Goal: Task Accomplishment & Management: Use online tool/utility

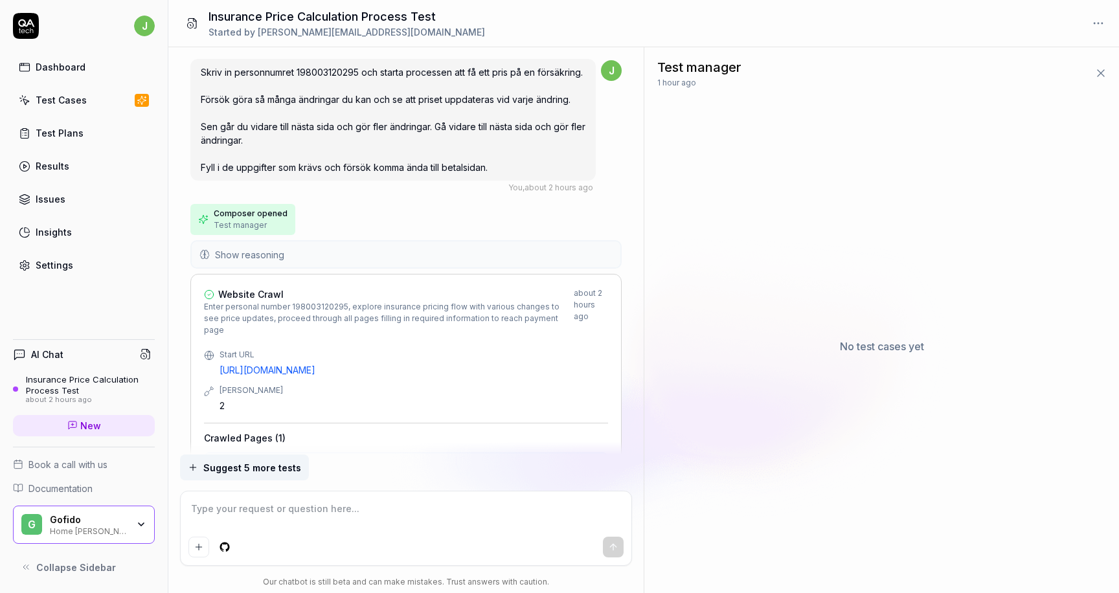
scroll to position [1649, 0]
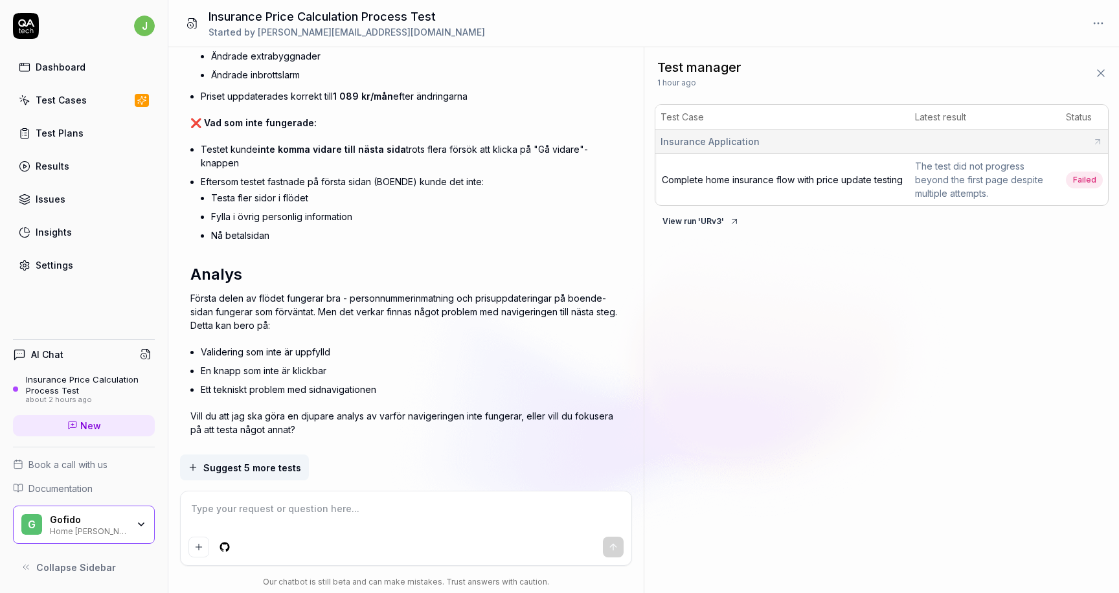
type textarea "*"
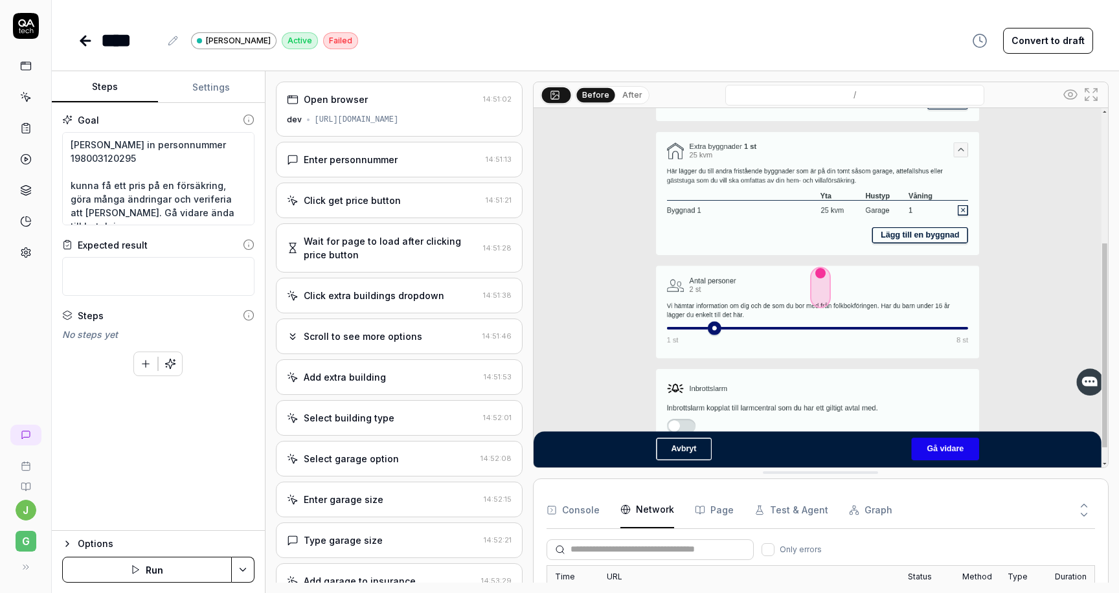
scroll to position [400, 0]
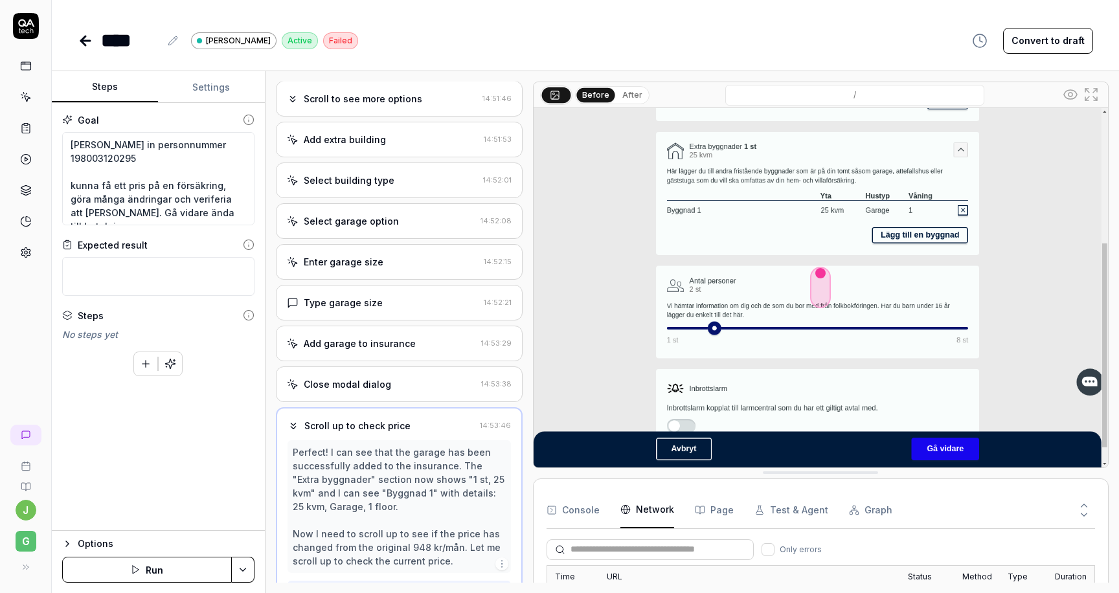
click at [395, 379] on div "Close modal dialog" at bounding box center [381, 384] width 189 height 14
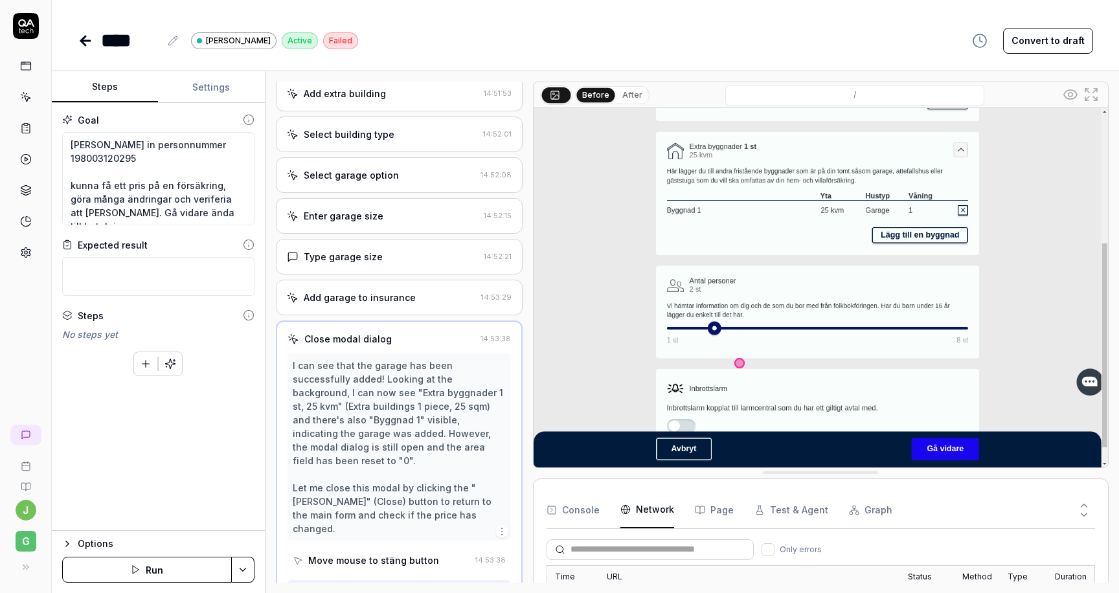
scroll to position [284, 0]
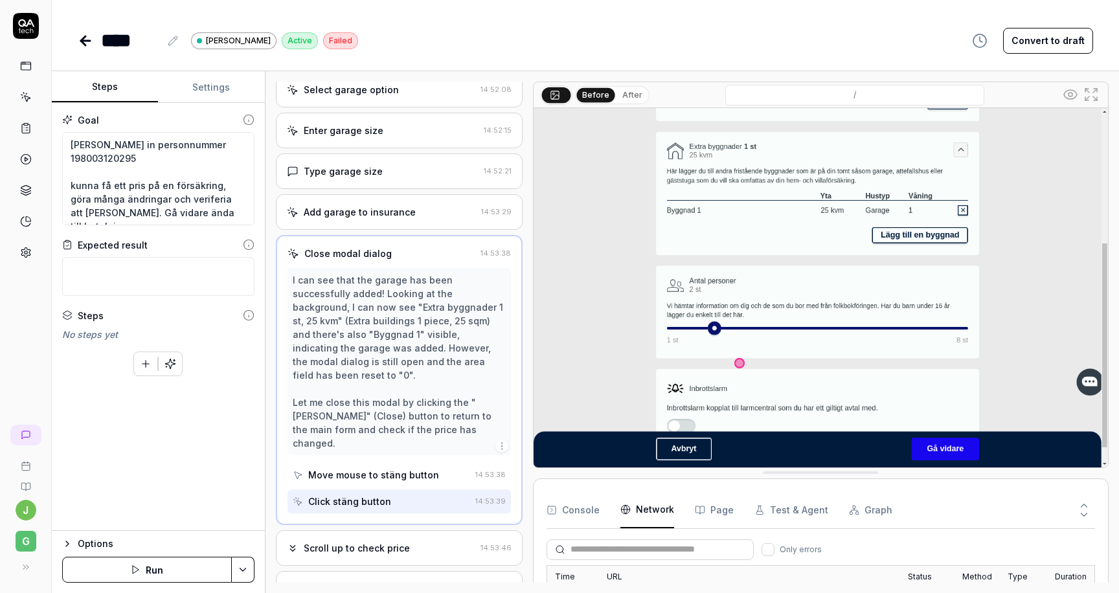
click at [374, 219] on div "Add garage to insurance 14:53:29" at bounding box center [399, 212] width 247 height 36
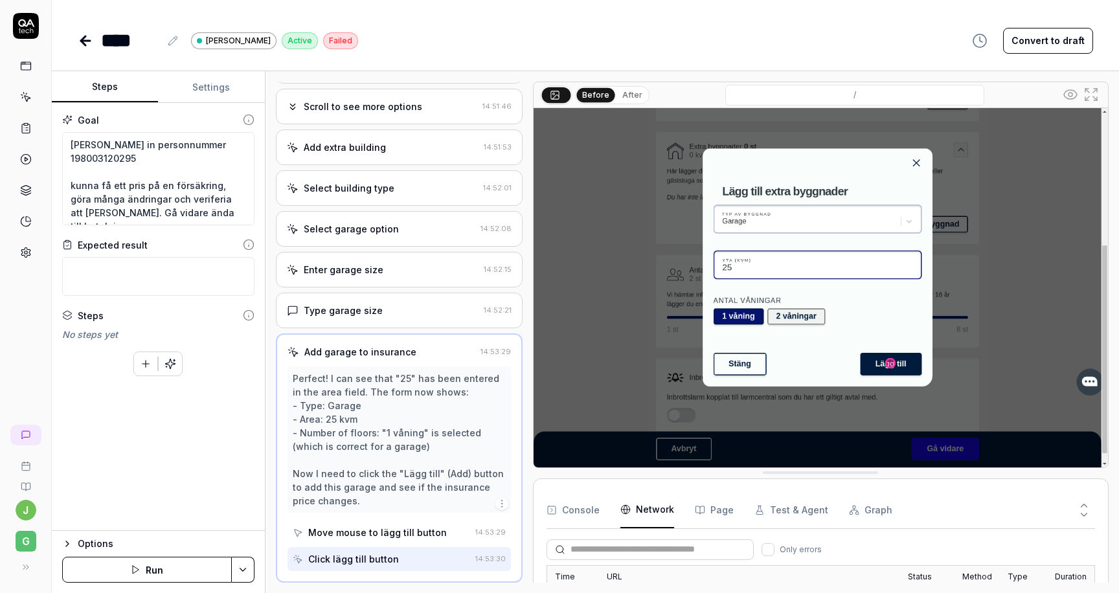
click at [370, 303] on div "Type garage size 14:52:21" at bounding box center [399, 311] width 247 height 36
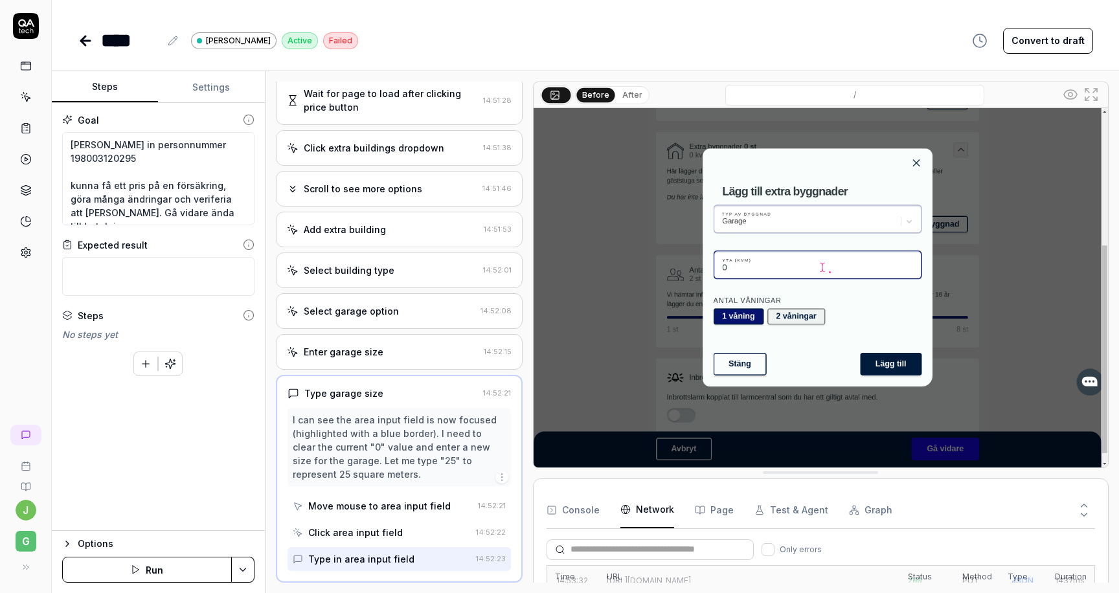
click at [381, 307] on div "Select garage option" at bounding box center [351, 311] width 95 height 14
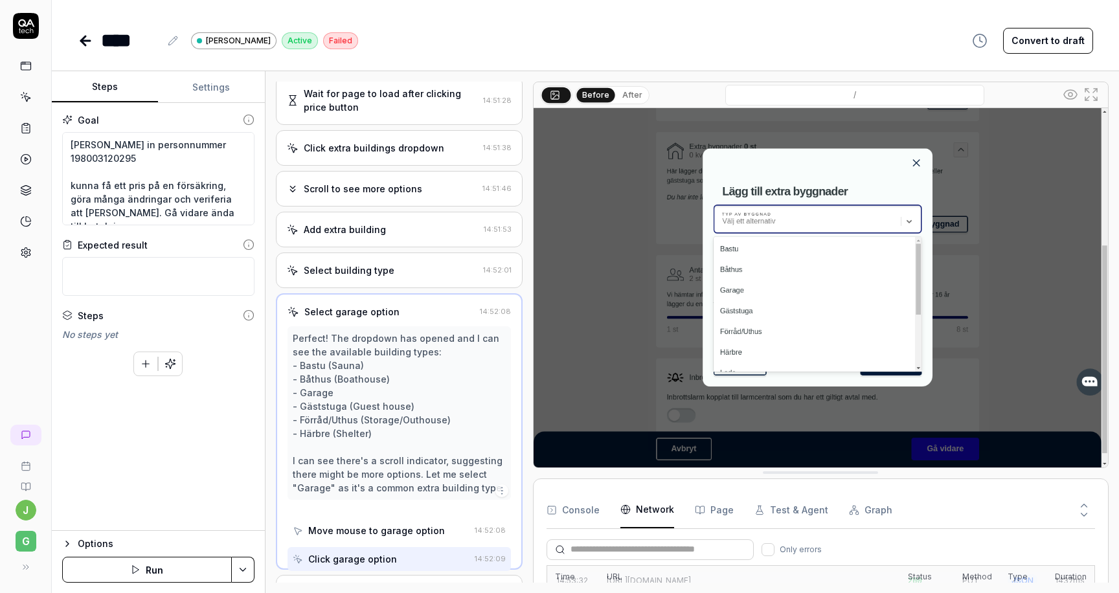
scroll to position [135, 0]
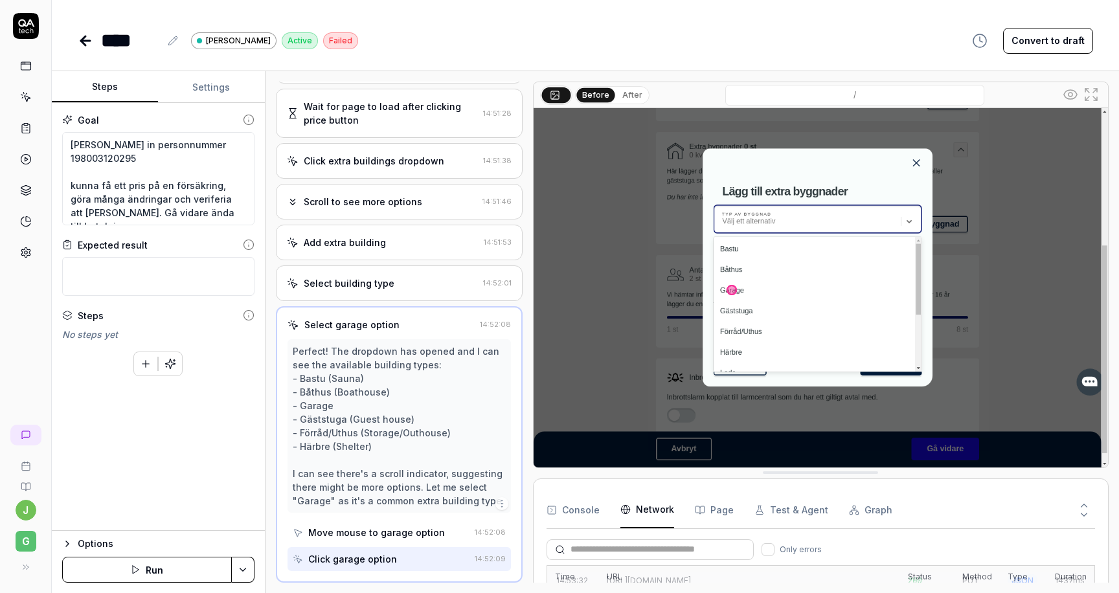
click at [379, 287] on div "Select building type" at bounding box center [349, 283] width 91 height 14
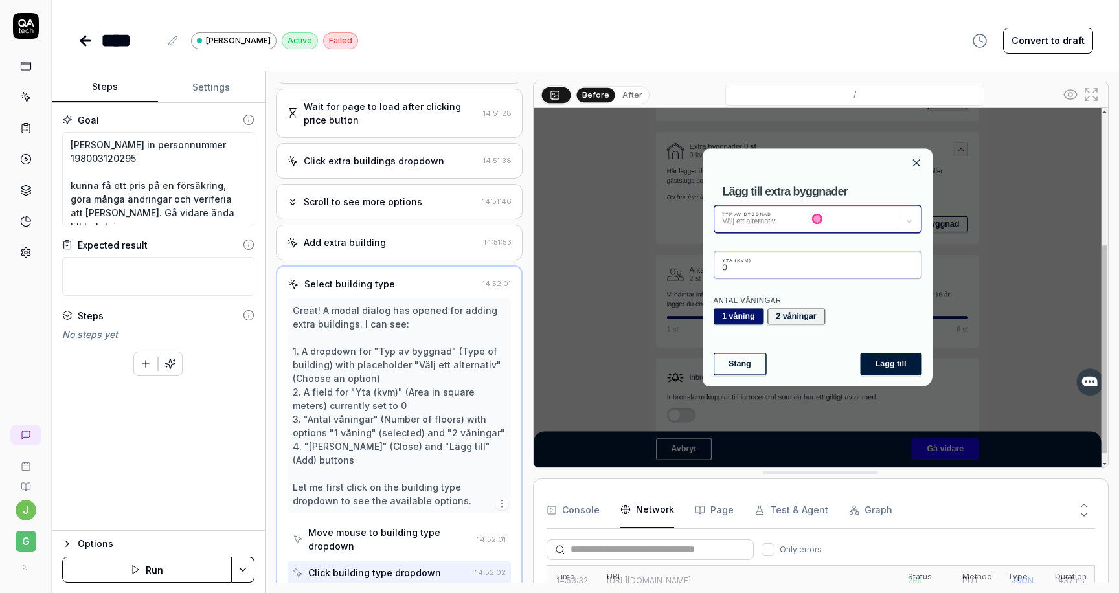
click at [383, 249] on div "Add extra building 14:51:53" at bounding box center [399, 243] width 247 height 36
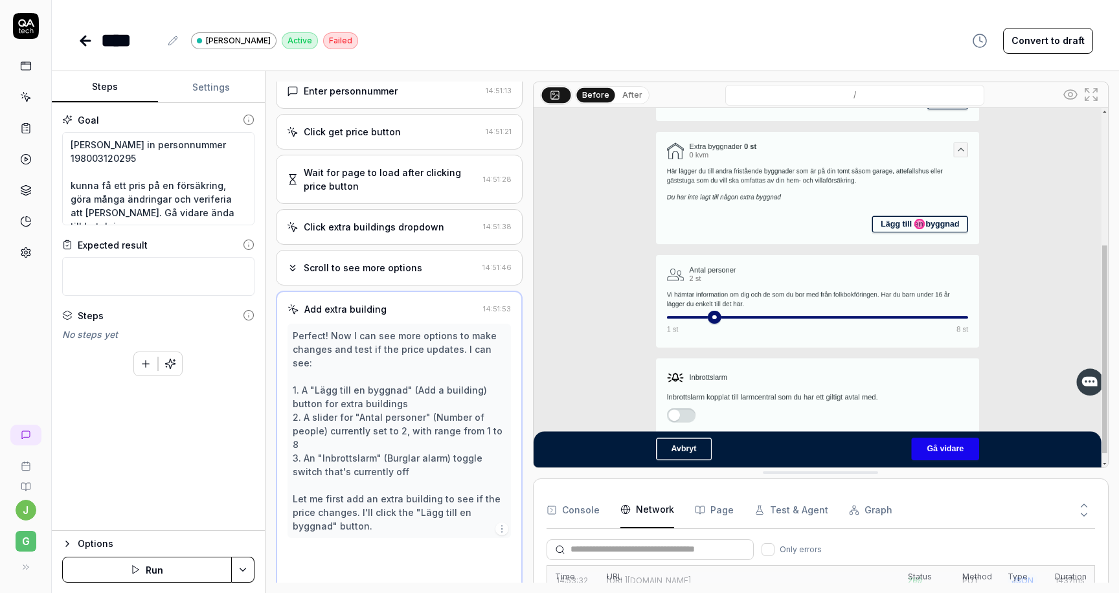
scroll to position [67, 0]
drag, startPoint x: 852, startPoint y: 233, endPoint x: 454, endPoint y: 410, distance: 435.6
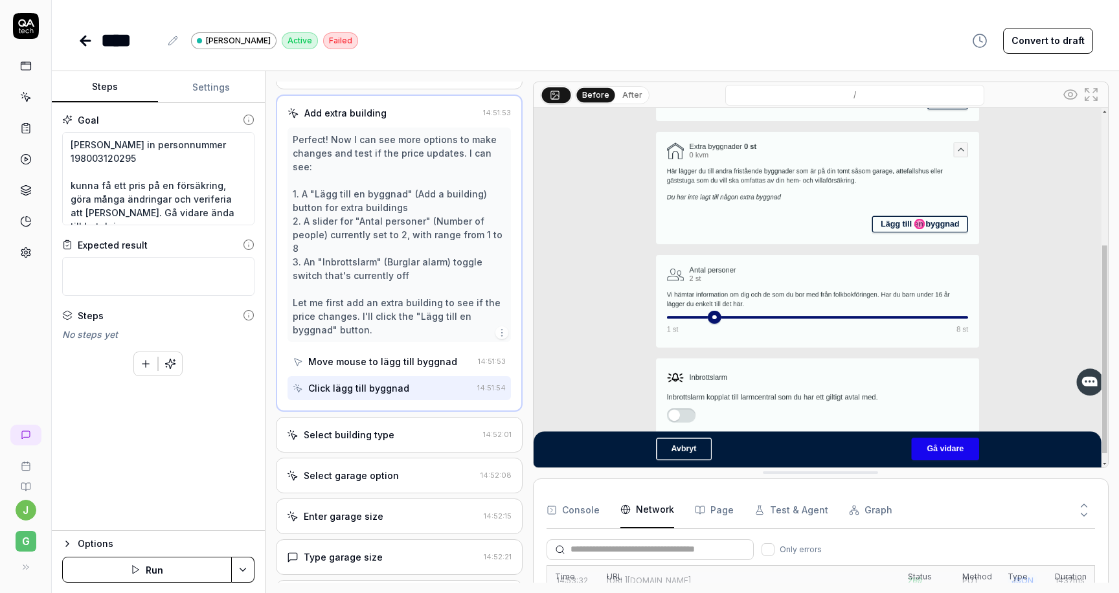
click at [383, 428] on div "Select building type" at bounding box center [349, 435] width 91 height 14
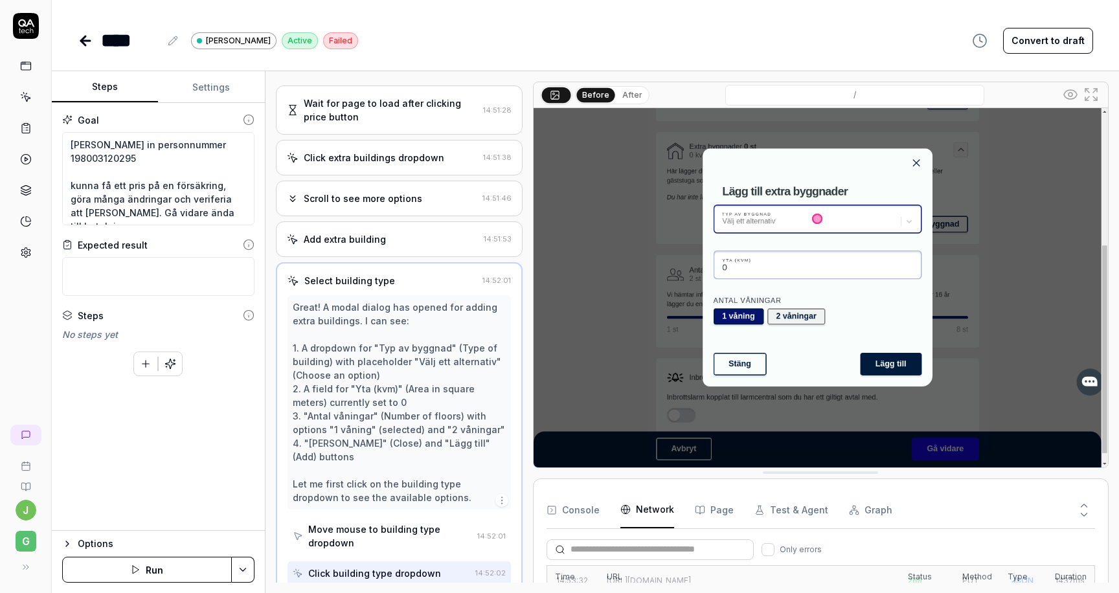
scroll to position [135, 0]
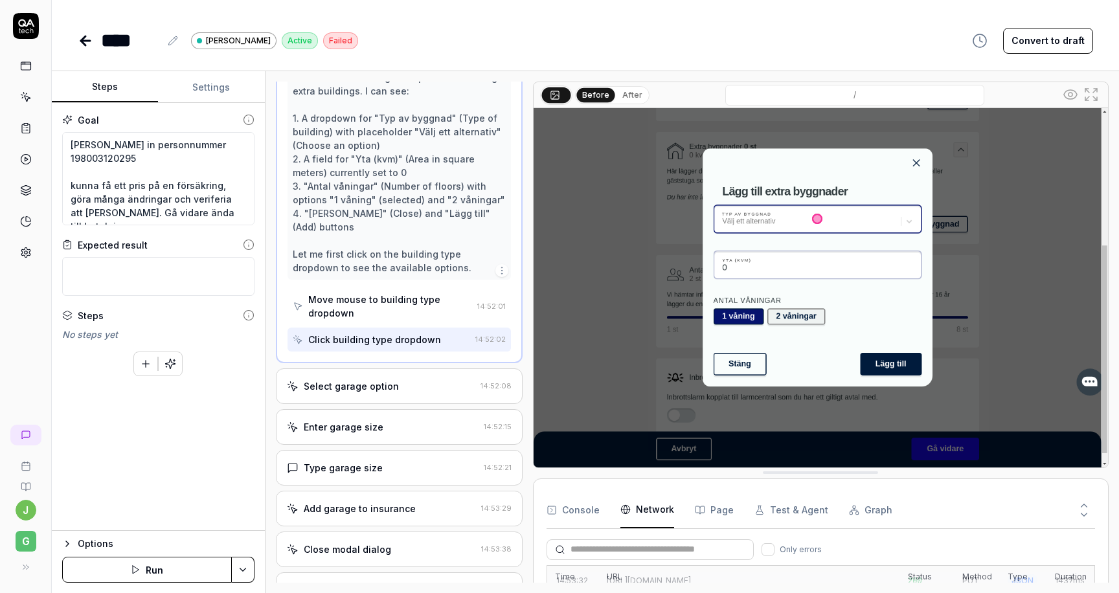
click at [381, 381] on div "Select garage option 14:52:08" at bounding box center [399, 386] width 247 height 36
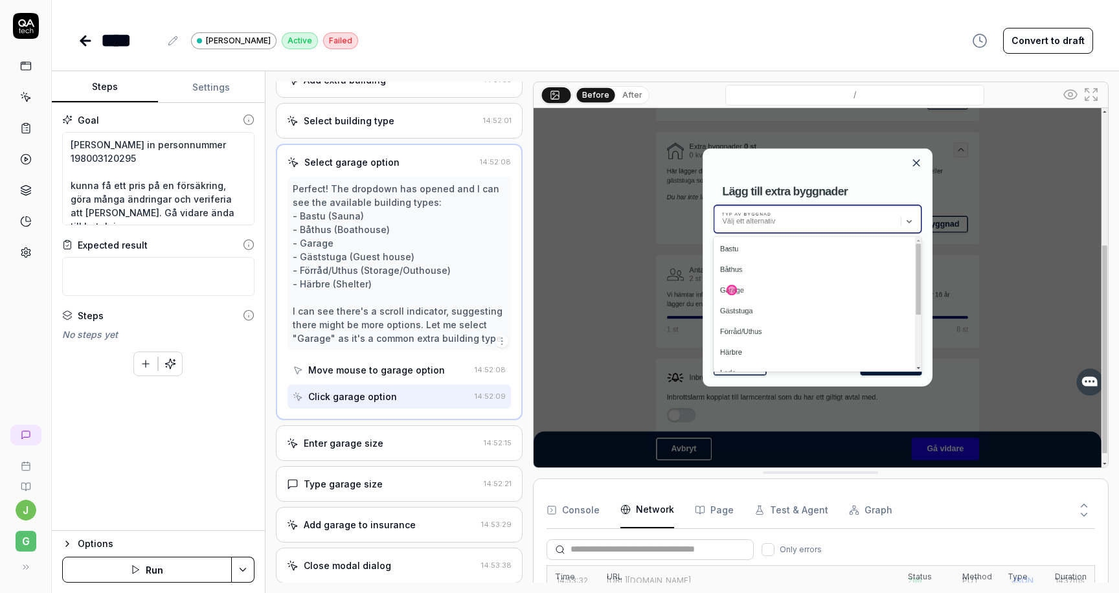
click at [364, 442] on div "Enter garage size" at bounding box center [344, 443] width 80 height 14
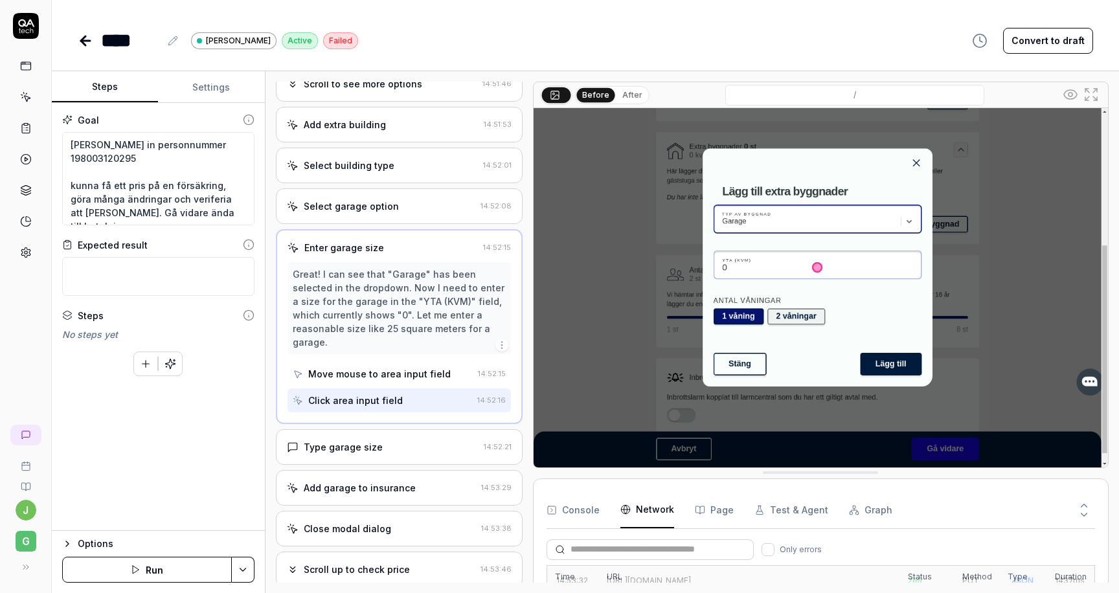
click at [355, 440] on div "Type garage size 14:52:21" at bounding box center [399, 447] width 247 height 36
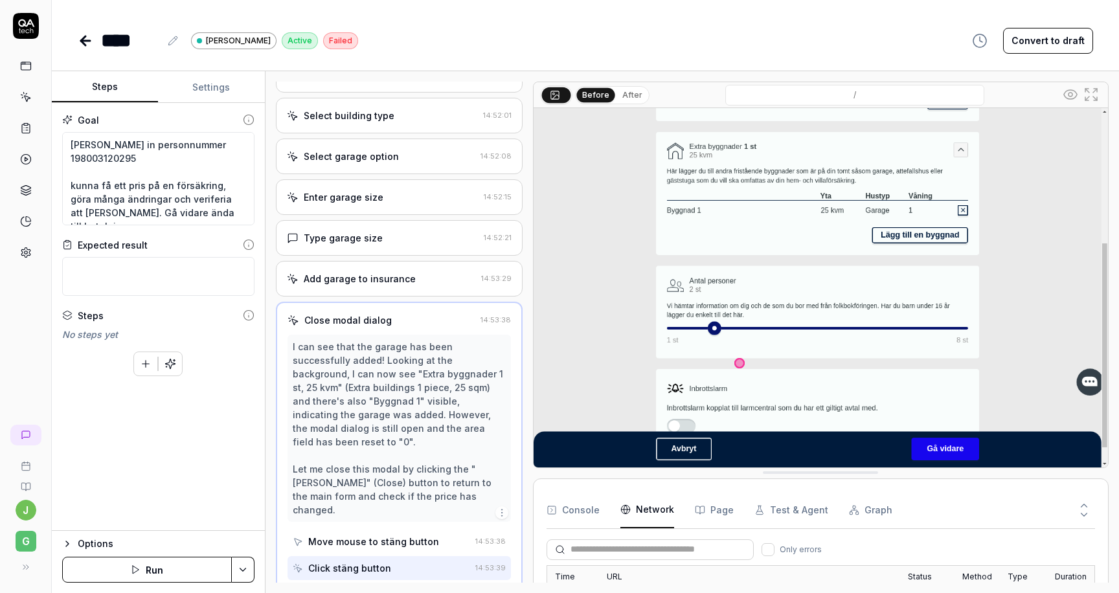
scroll to position [353, 0]
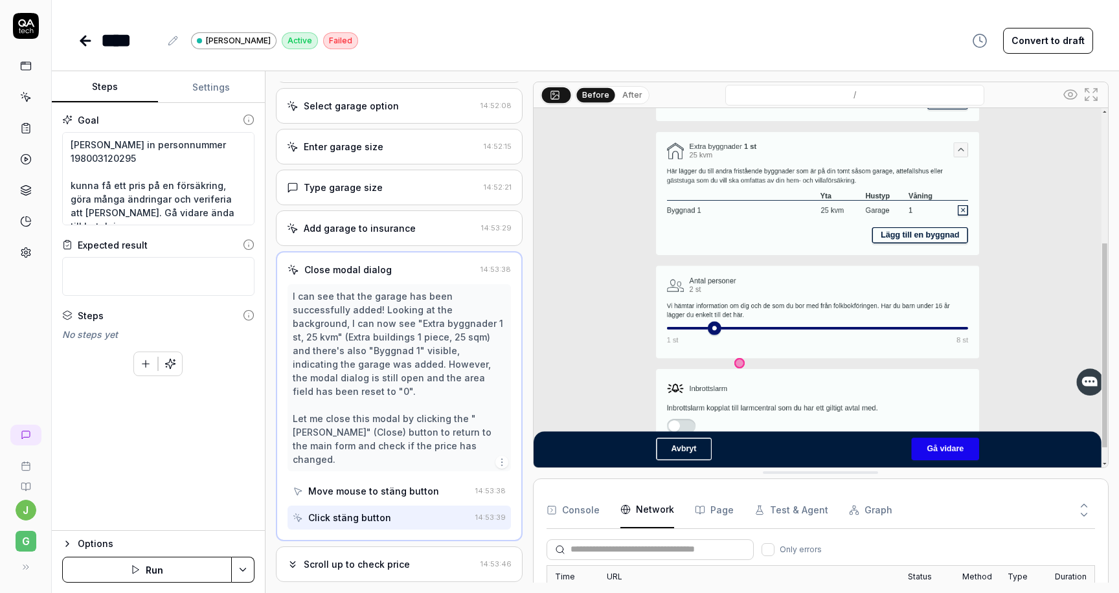
click at [374, 557] on div "Scroll up to check price" at bounding box center [357, 564] width 106 height 14
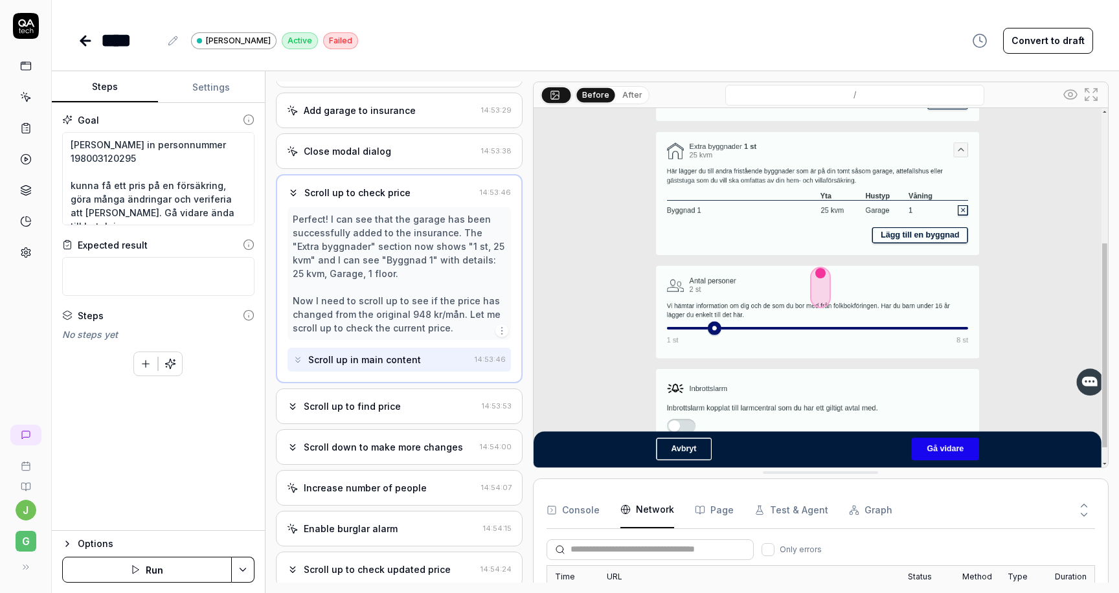
scroll to position [473, 0]
click at [430, 401] on div "Scroll up to find price" at bounding box center [382, 404] width 190 height 14
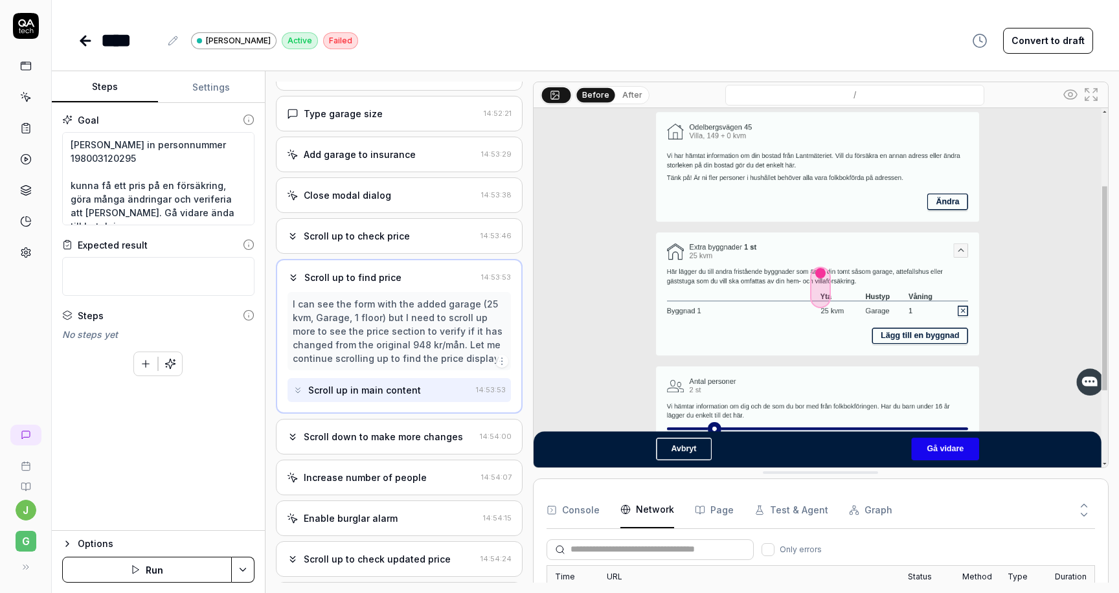
click at [397, 444] on div "Scroll down to make more changes 14:54:00" at bounding box center [399, 437] width 247 height 36
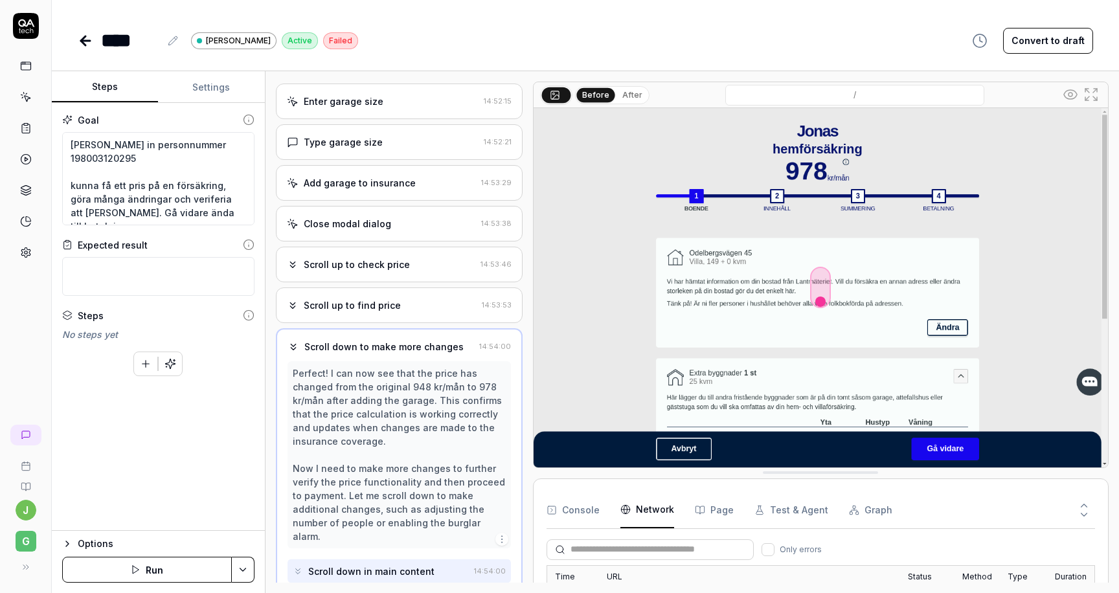
scroll to position [394, 0]
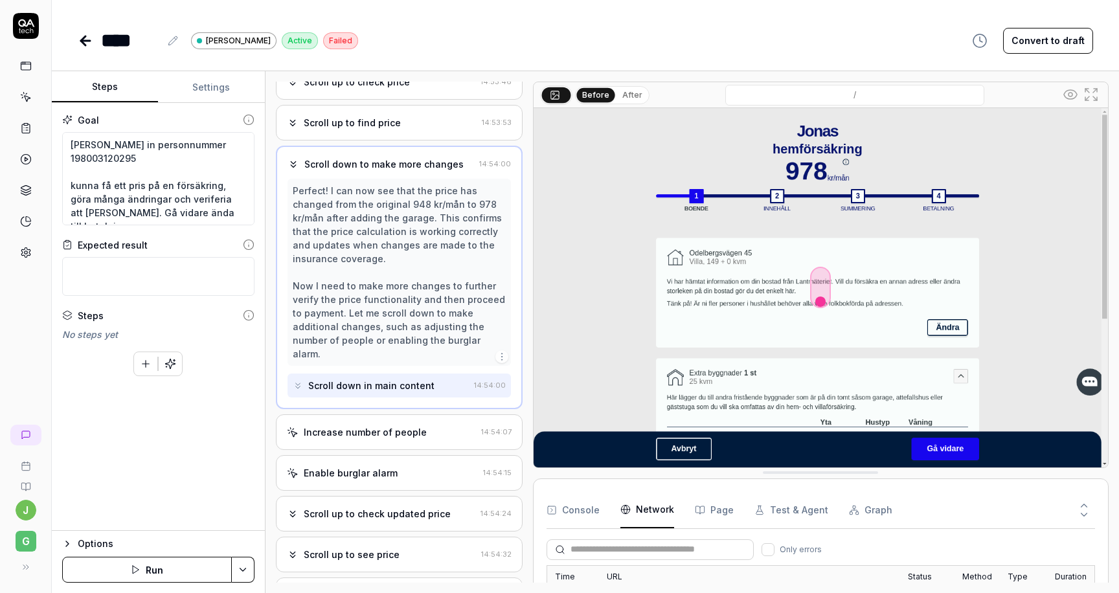
click at [376, 425] on div "Increase number of people" at bounding box center [365, 432] width 123 height 14
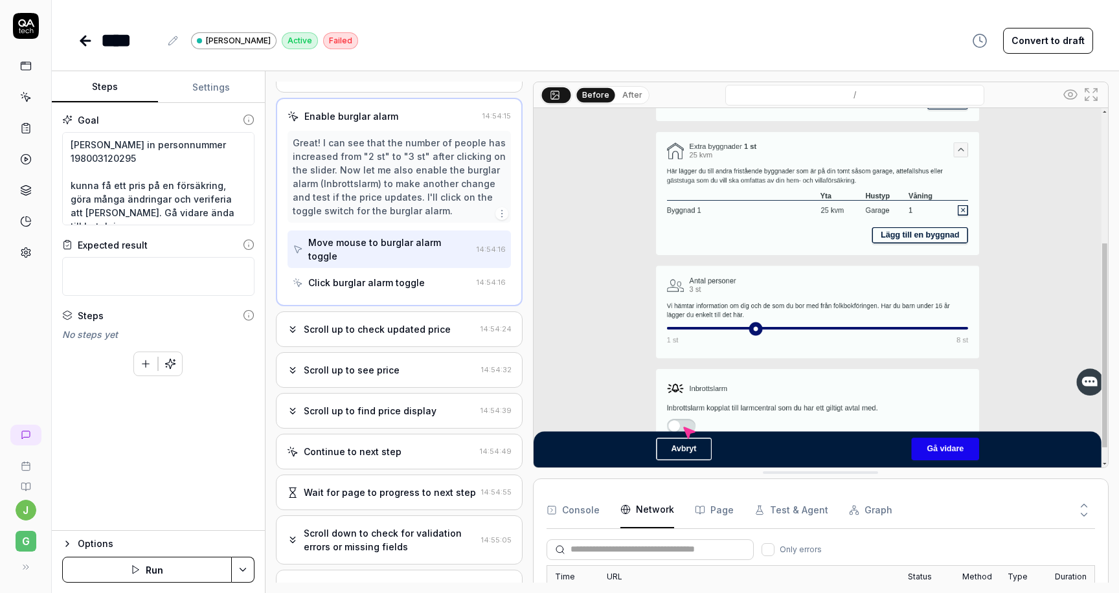
scroll to position [700, 0]
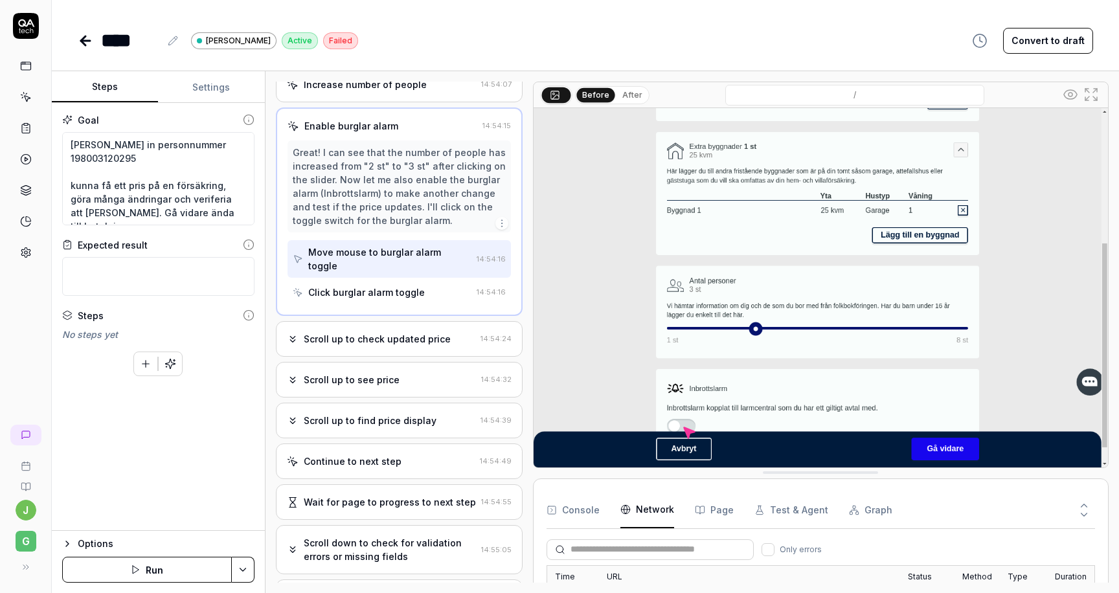
click at [389, 285] on div "Click burglar alarm toggle" at bounding box center [366, 292] width 117 height 14
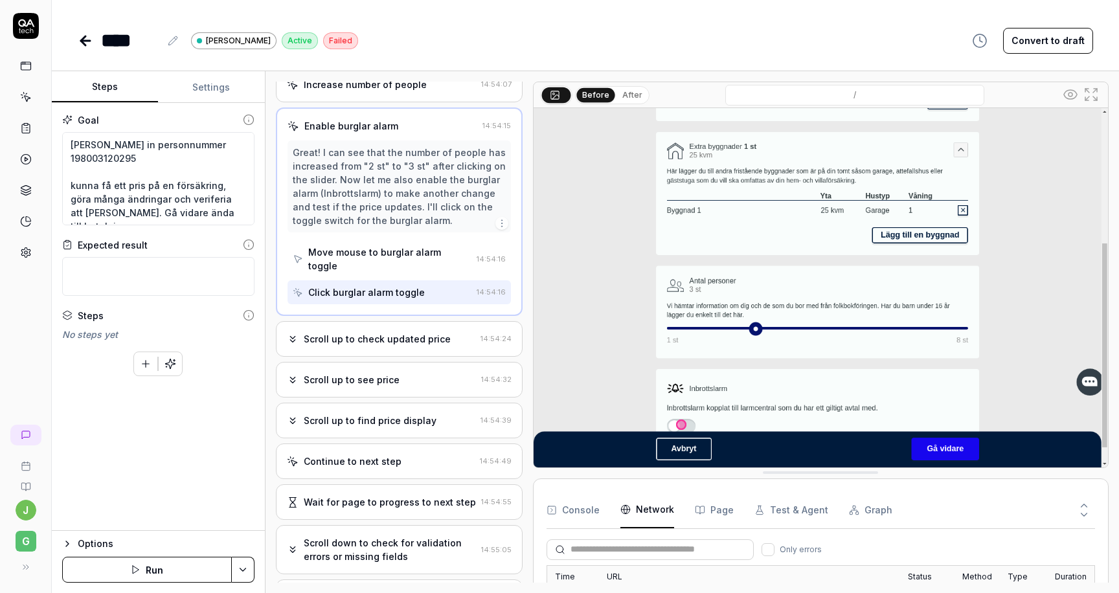
click at [381, 332] on div "Scroll up to check updated price" at bounding box center [377, 339] width 147 height 14
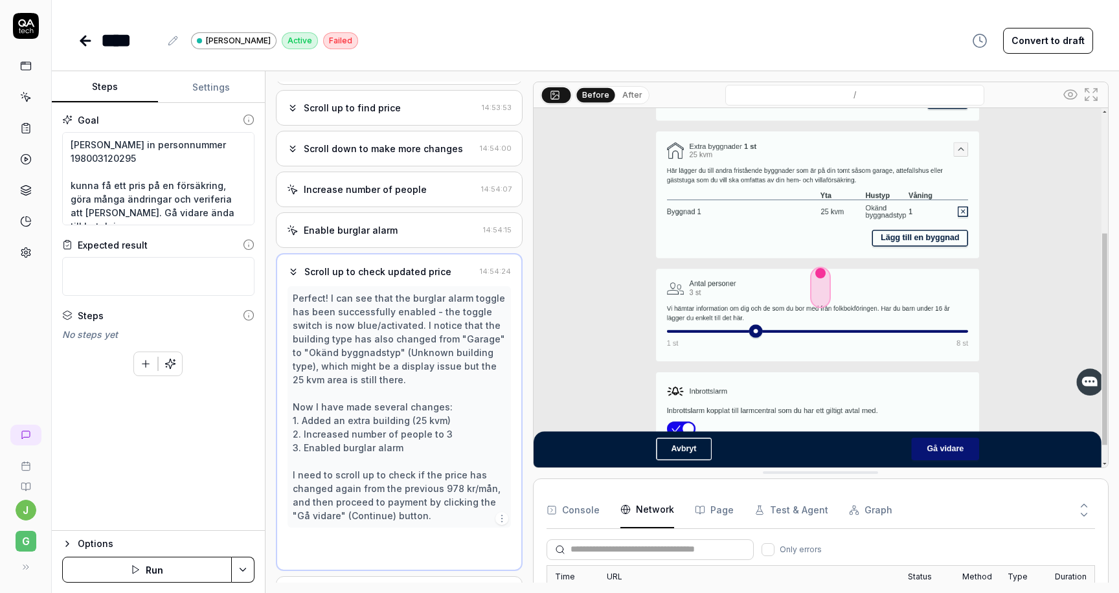
scroll to position [584, 0]
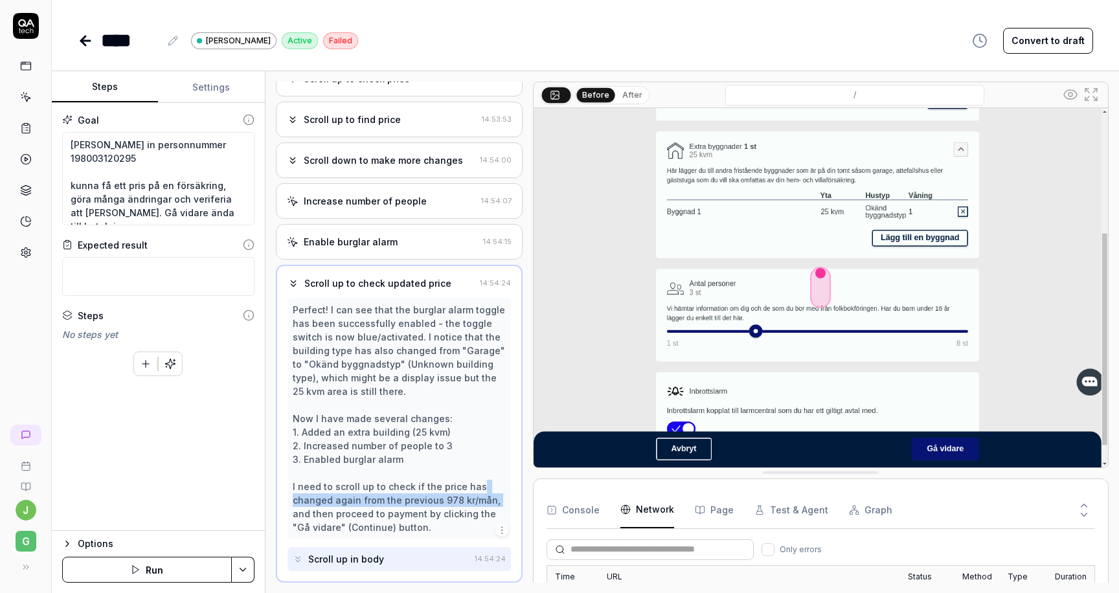
drag, startPoint x: 504, startPoint y: 502, endPoint x: 468, endPoint y: 489, distance: 37.9
click at [468, 489] on div "Perfect! I can see that the burglar alarm toggle has been successfully enabled …" at bounding box center [399, 418] width 213 height 231
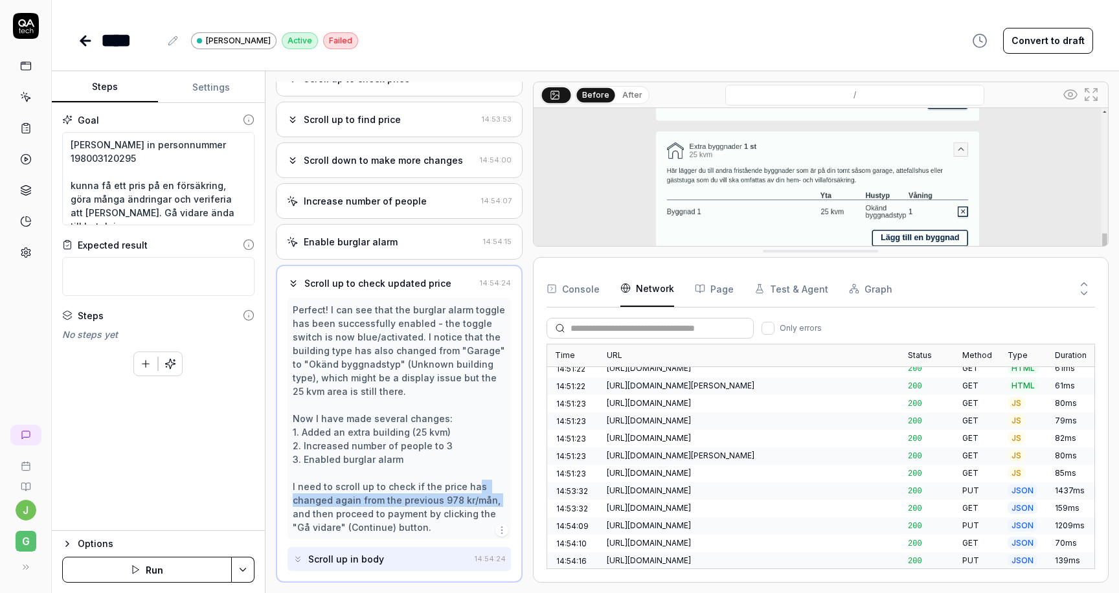
drag, startPoint x: 628, startPoint y: 475, endPoint x: 641, endPoint y: 258, distance: 217.3
click at [655, 572] on div "[URL][DOMAIN_NAME]" at bounding box center [749, 578] width 285 height 12
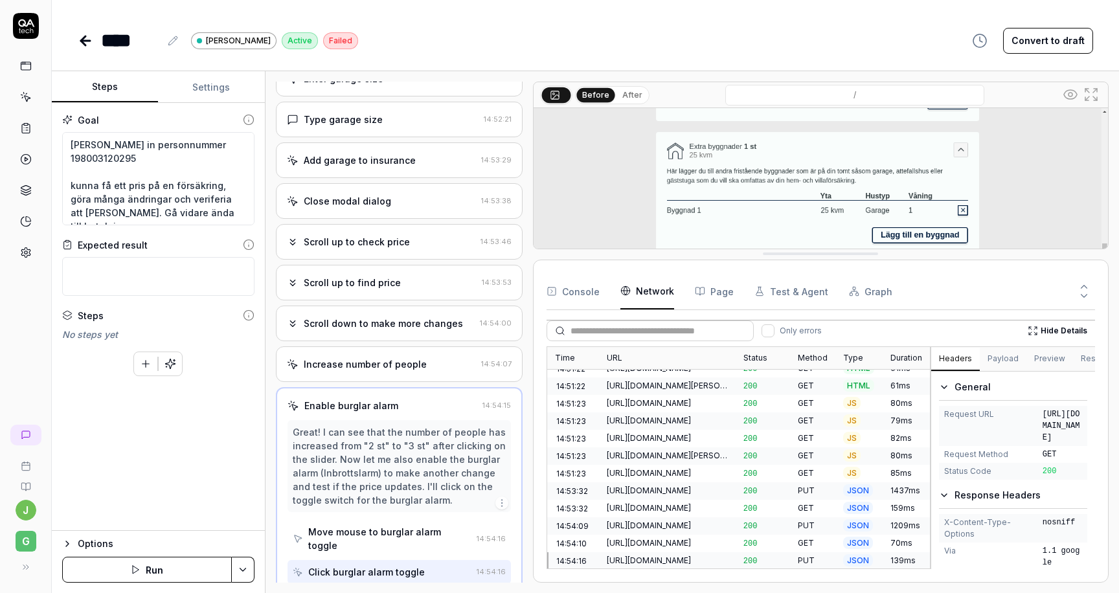
scroll to position [420, 0]
click at [752, 557] on span "200" at bounding box center [750, 561] width 14 height 9
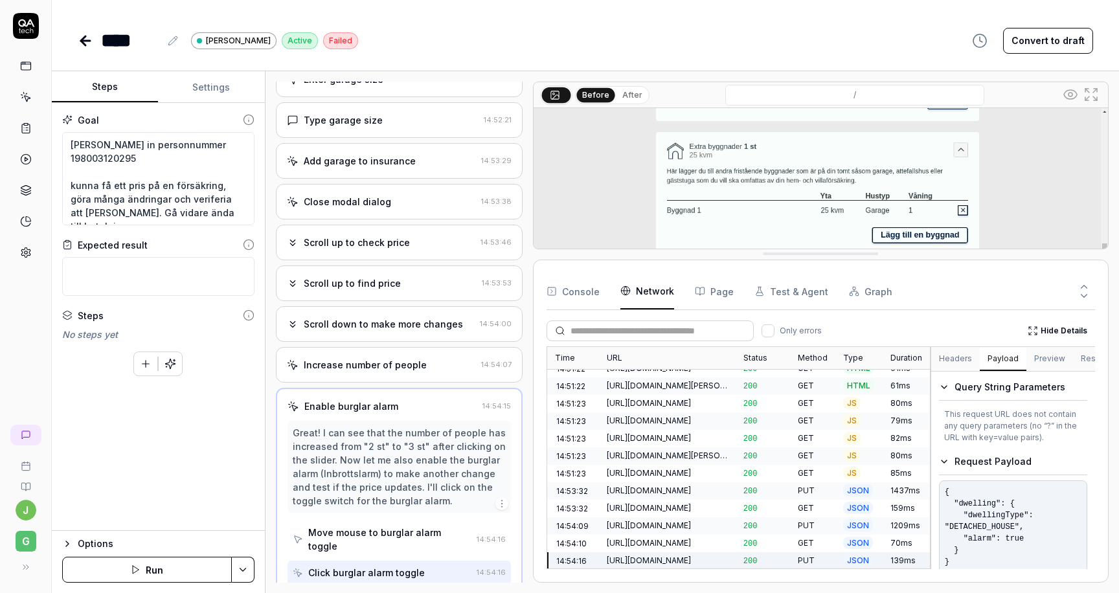
click at [1003, 357] on button "Payload" at bounding box center [1002, 359] width 47 height 23
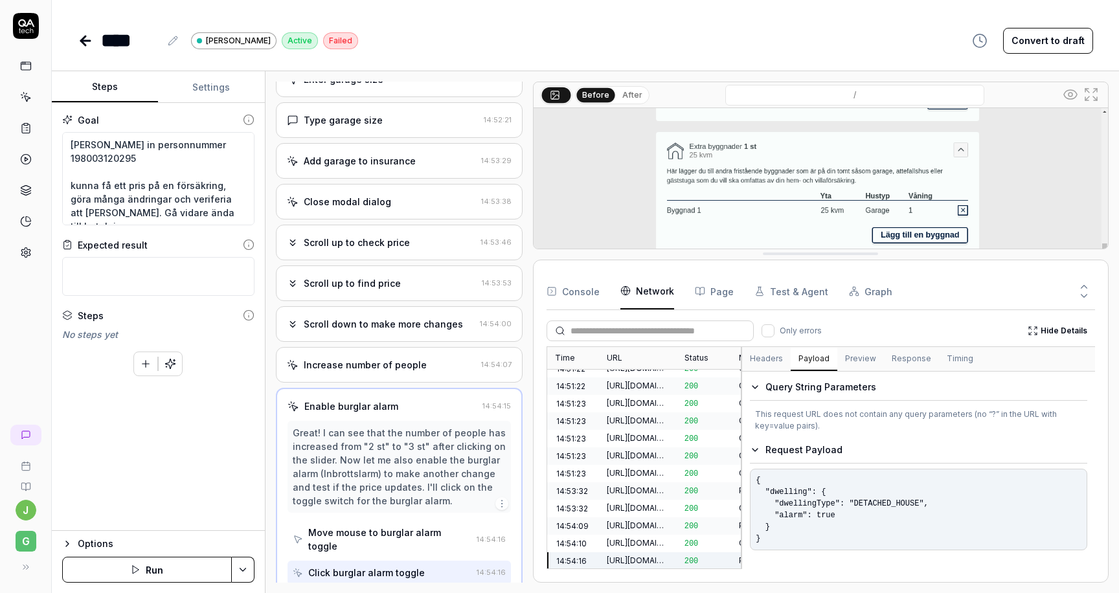
click at [743, 462] on div "Time URL Status Method Type Duration 14:51:04 [URL][DOMAIN_NAME] 200 GET HTML 1…" at bounding box center [820, 457] width 548 height 223
click at [886, 357] on button "Response" at bounding box center [911, 359] width 55 height 23
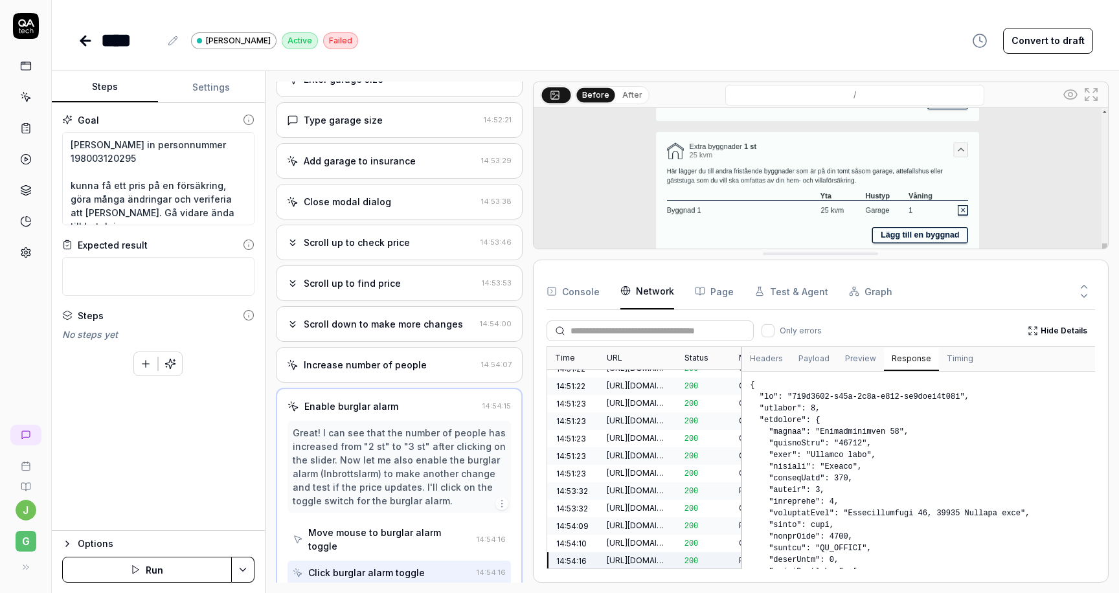
click at [856, 361] on button "Preview" at bounding box center [860, 359] width 47 height 23
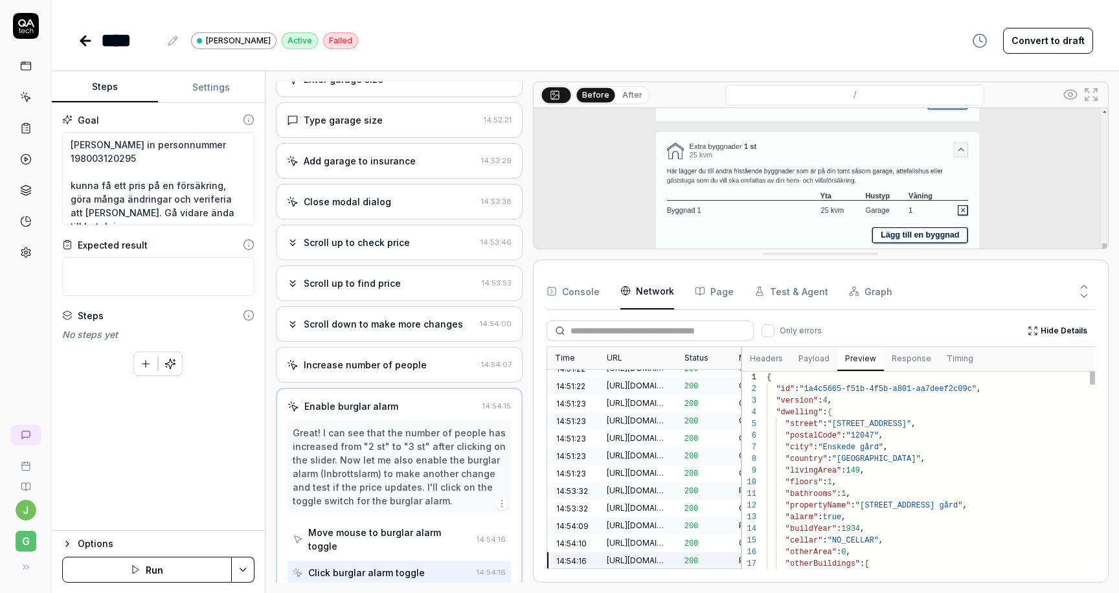
scroll to position [117, 0]
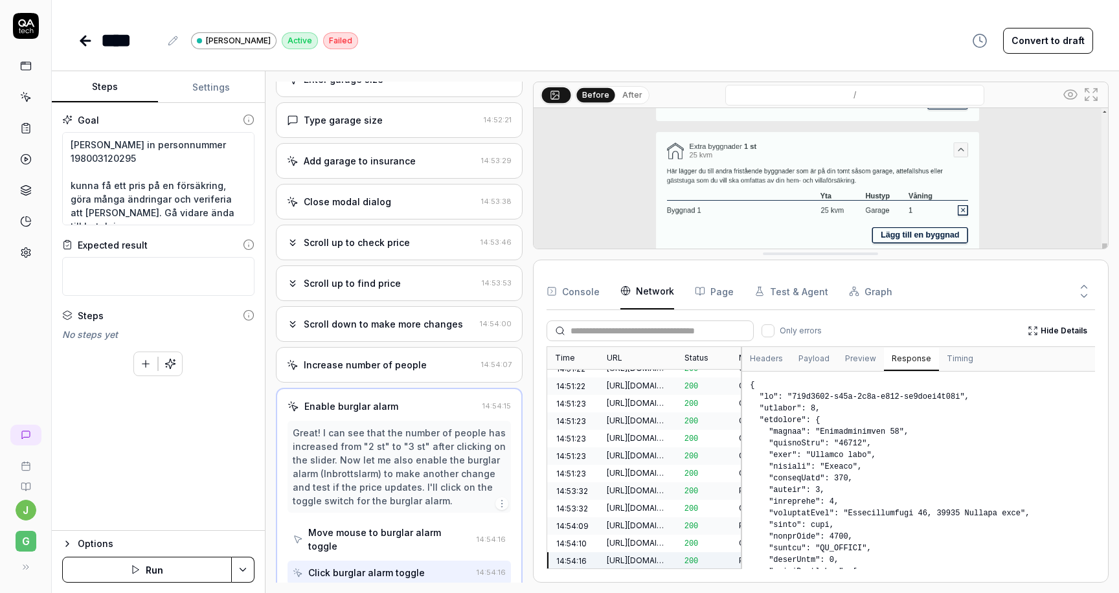
click at [897, 359] on button "Response" at bounding box center [911, 359] width 55 height 23
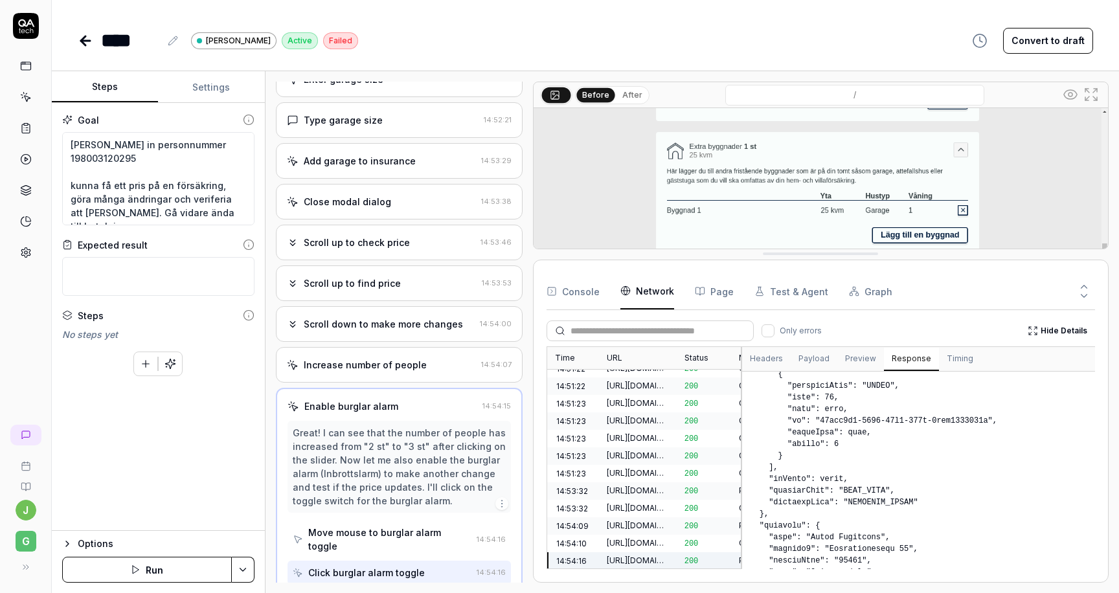
scroll to position [203, 0]
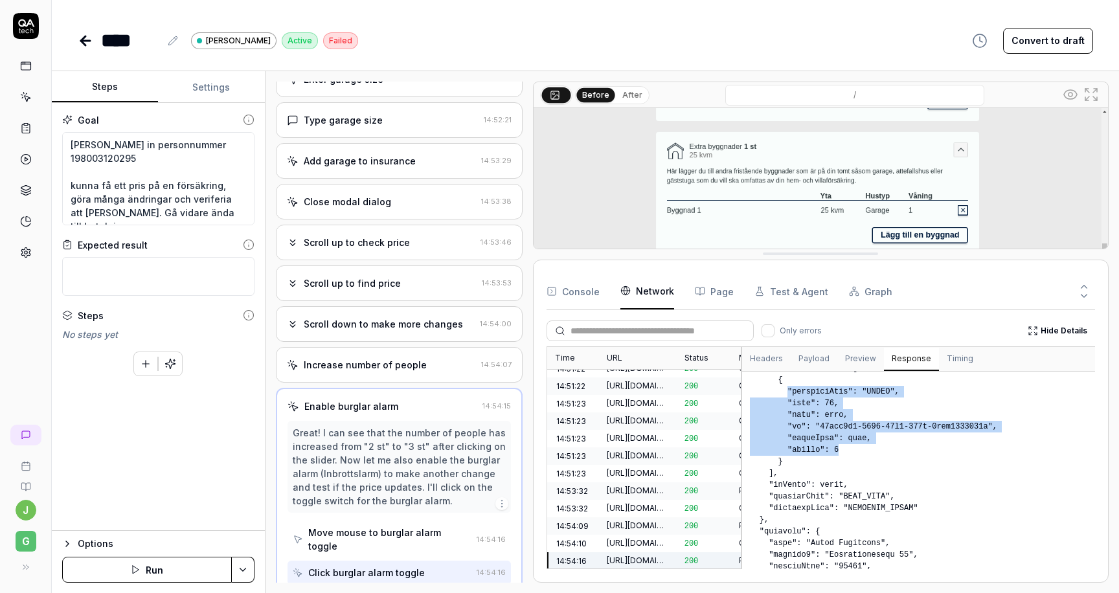
drag, startPoint x: 786, startPoint y: 391, endPoint x: 853, endPoint y: 443, distance: 84.4
click at [853, 443] on pre at bounding box center [918, 471] width 353 height 198
click at [820, 440] on pre at bounding box center [918, 471] width 353 height 198
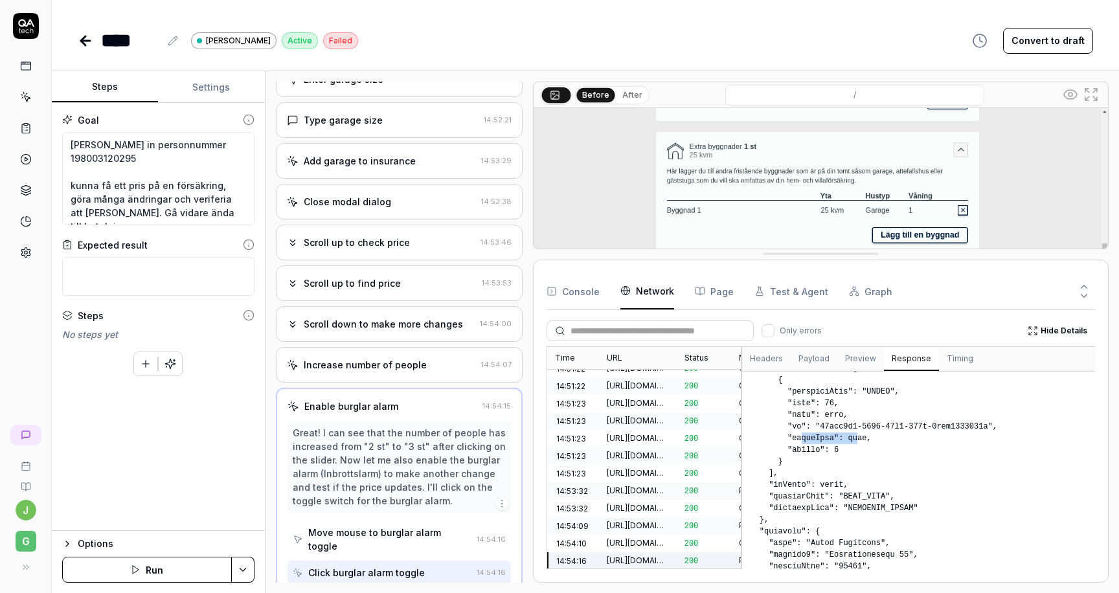
drag, startPoint x: 799, startPoint y: 440, endPoint x: 858, endPoint y: 440, distance: 58.3
click at [858, 440] on pre at bounding box center [918, 471] width 353 height 198
click at [635, 520] on div "[URL][DOMAIN_NAME]" at bounding box center [638, 526] width 62 height 12
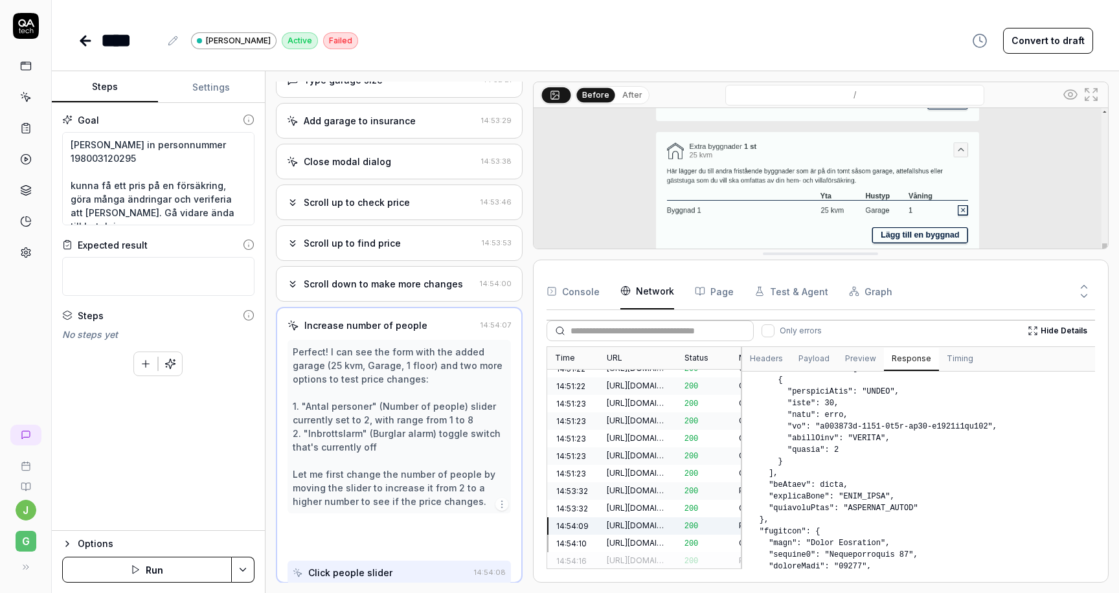
scroll to position [461, 0]
click at [816, 359] on button "Payload" at bounding box center [813, 359] width 47 height 23
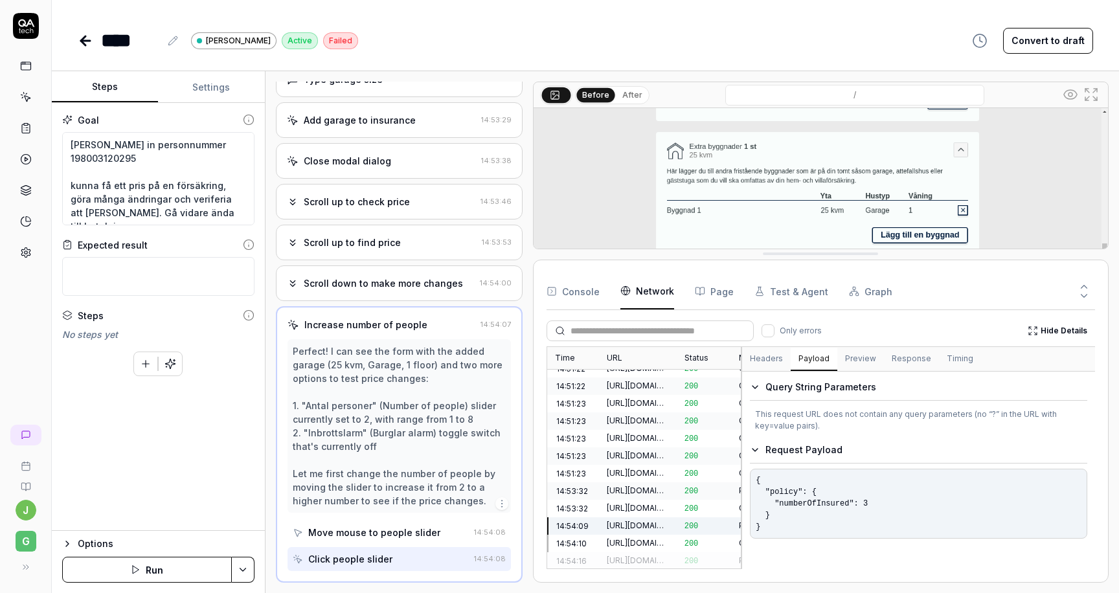
click at [891, 356] on button "Response" at bounding box center [911, 359] width 55 height 23
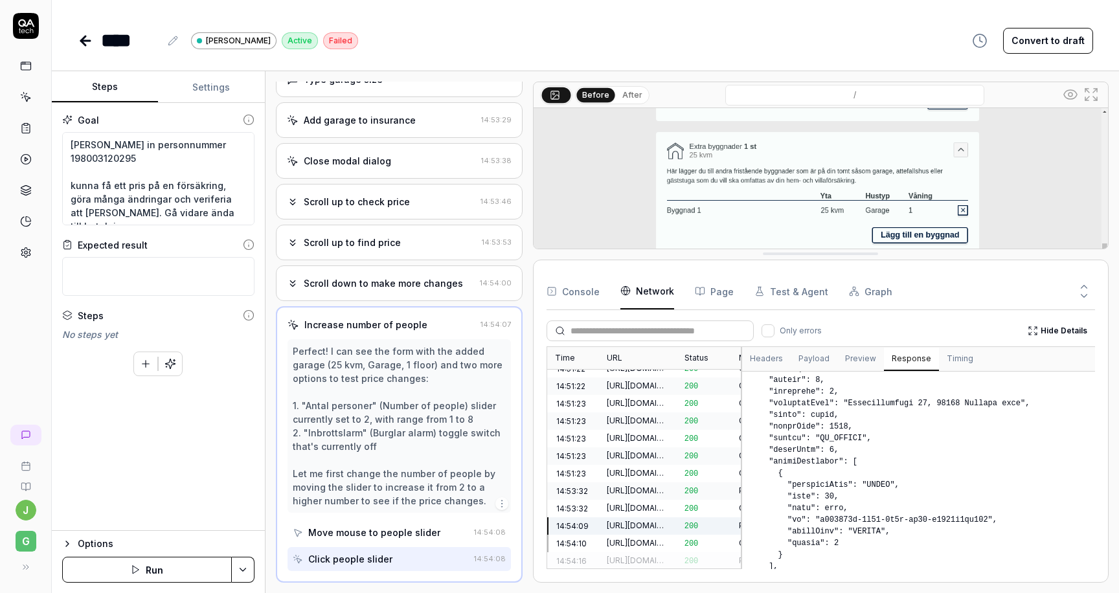
scroll to position [122, 0]
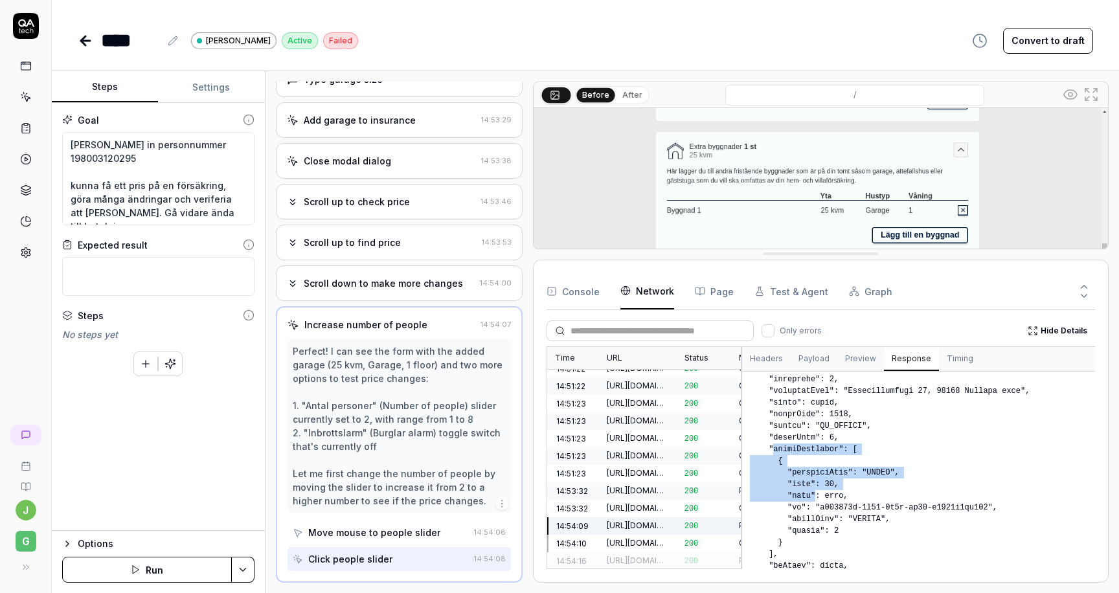
drag, startPoint x: 773, startPoint y: 447, endPoint x: 812, endPoint y: 492, distance: 59.6
click at [813, 492] on pre at bounding box center [918, 471] width 353 height 198
click at [850, 497] on pre at bounding box center [918, 471] width 353 height 198
drag, startPoint x: 844, startPoint y: 462, endPoint x: 902, endPoint y: 462, distance: 58.3
click at [902, 462] on pre at bounding box center [918, 471] width 353 height 198
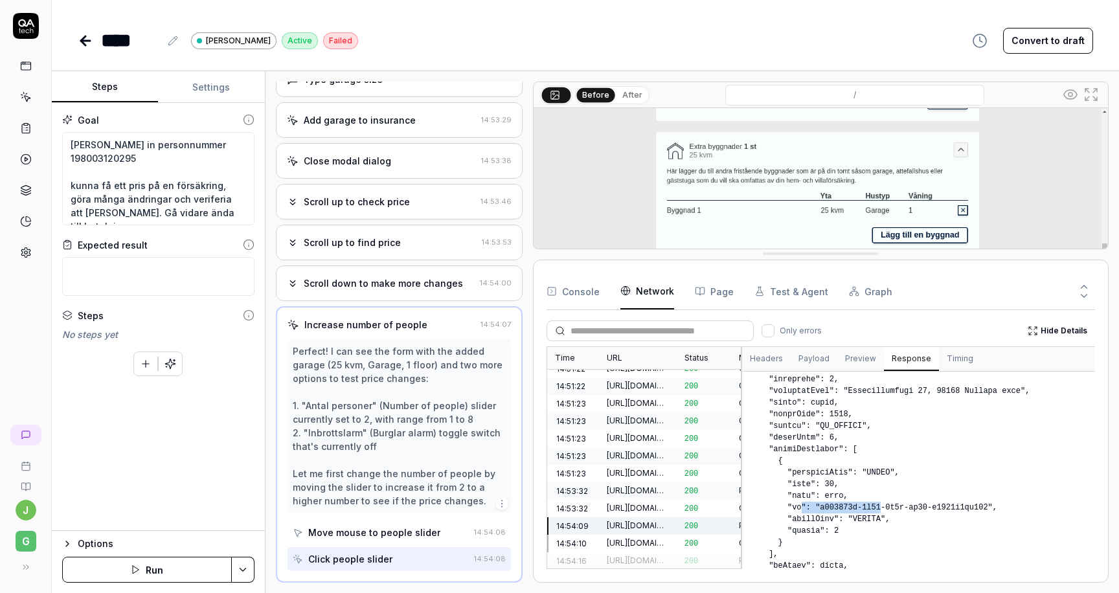
drag, startPoint x: 802, startPoint y: 502, endPoint x: 880, endPoint y: 502, distance: 77.7
click at [880, 502] on pre at bounding box center [918, 471] width 353 height 198
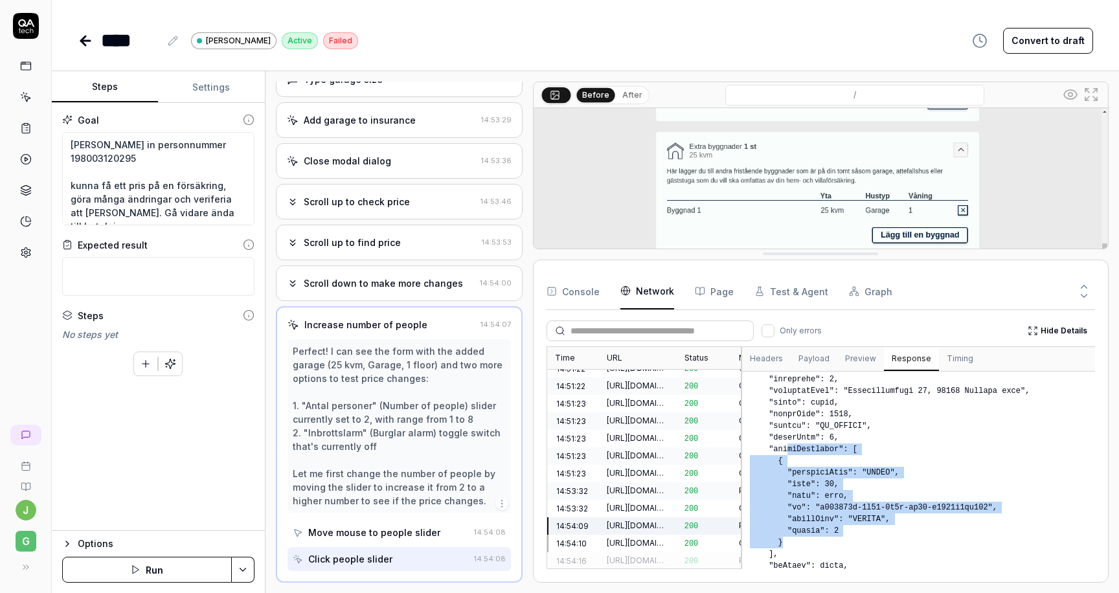
drag, startPoint x: 788, startPoint y: 448, endPoint x: 807, endPoint y: 540, distance: 94.0
click at [807, 540] on pre at bounding box center [918, 471] width 353 height 198
click at [822, 515] on pre at bounding box center [918, 471] width 353 height 198
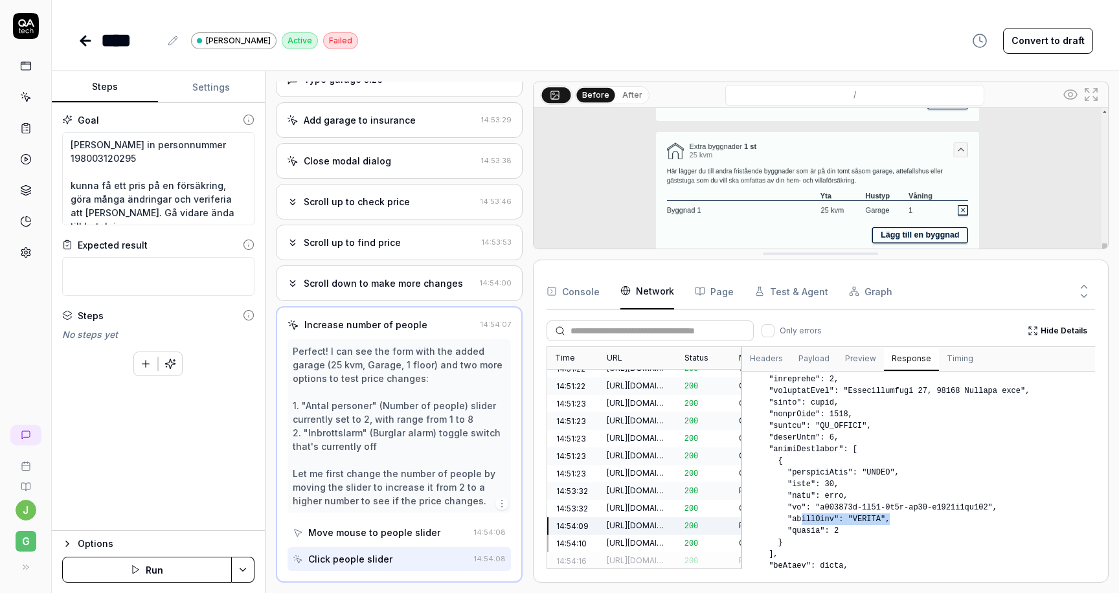
drag, startPoint x: 799, startPoint y: 517, endPoint x: 921, endPoint y: 518, distance: 121.7
click at [921, 518] on pre at bounding box center [918, 471] width 353 height 198
click at [632, 537] on div "[URL][DOMAIN_NAME]" at bounding box center [638, 543] width 62 height 12
click at [632, 555] on div "[URL][DOMAIN_NAME]" at bounding box center [638, 561] width 62 height 12
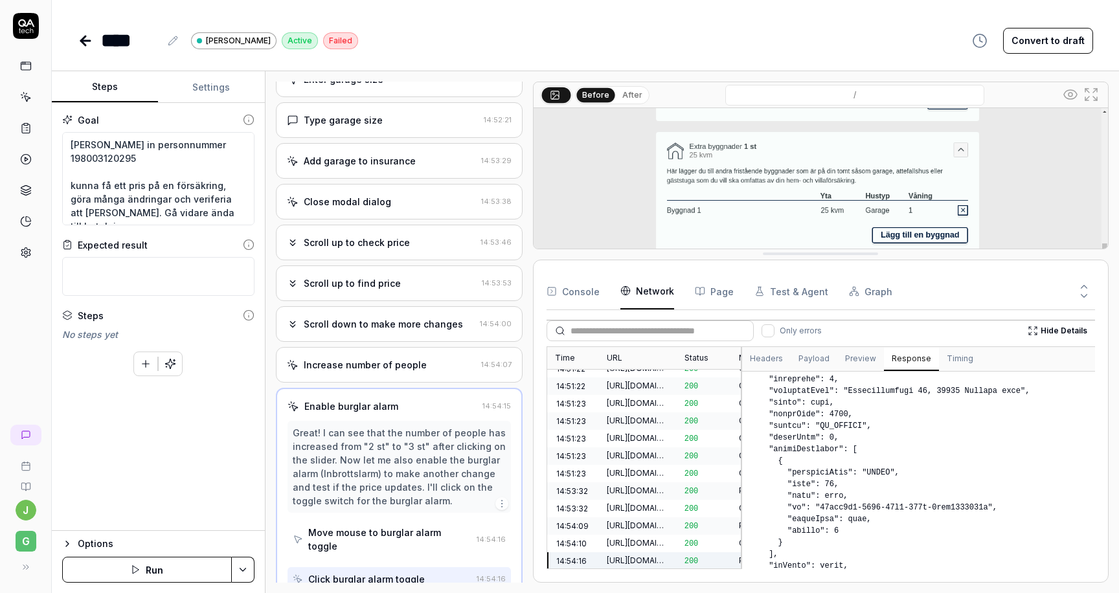
scroll to position [420, 0]
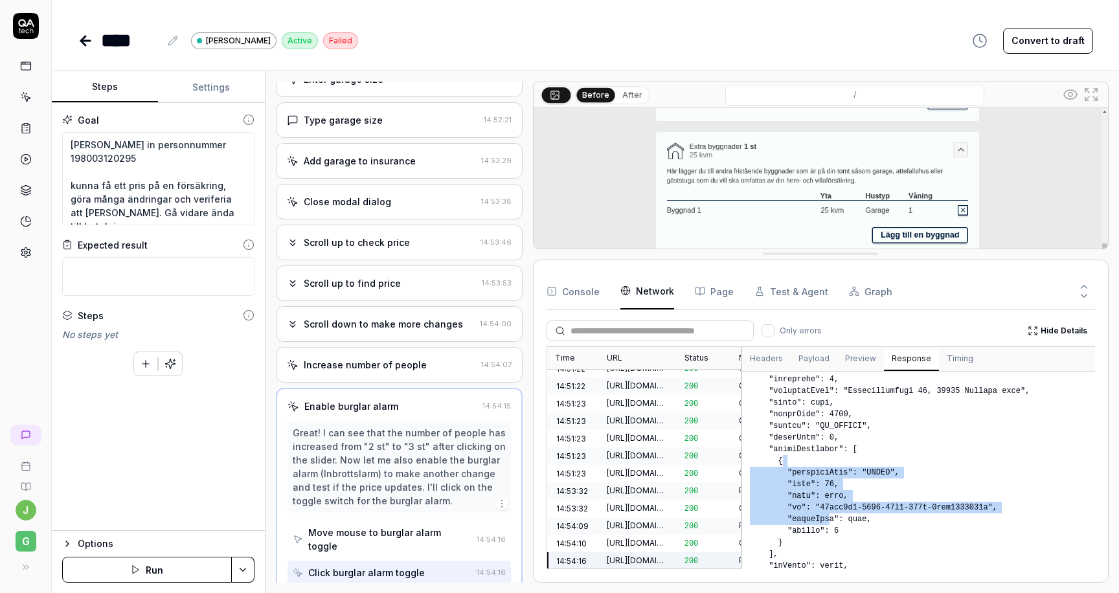
drag, startPoint x: 790, startPoint y: 463, endPoint x: 827, endPoint y: 519, distance: 67.3
click at [827, 519] on pre at bounding box center [918, 471] width 353 height 198
click at [857, 510] on pre at bounding box center [918, 471] width 353 height 198
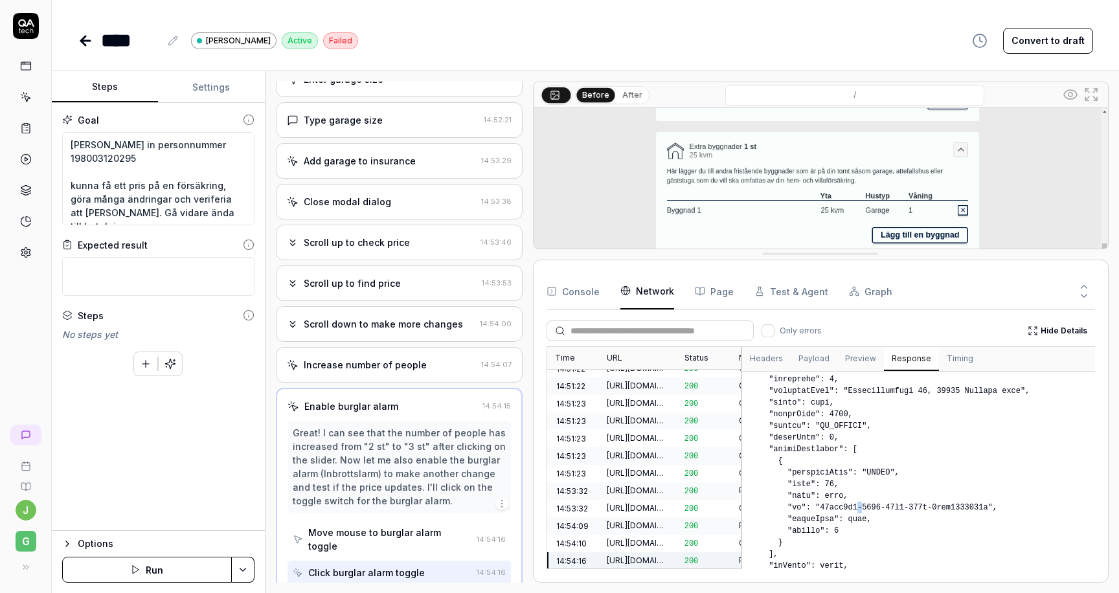
click at [857, 510] on pre at bounding box center [918, 471] width 353 height 198
drag, startPoint x: 814, startPoint y: 507, endPoint x: 955, endPoint y: 507, distance: 141.1
click at [955, 507] on pre at bounding box center [918, 471] width 353 height 198
type textarea "*"
drag, startPoint x: 788, startPoint y: 519, endPoint x: 844, endPoint y: 531, distance: 56.4
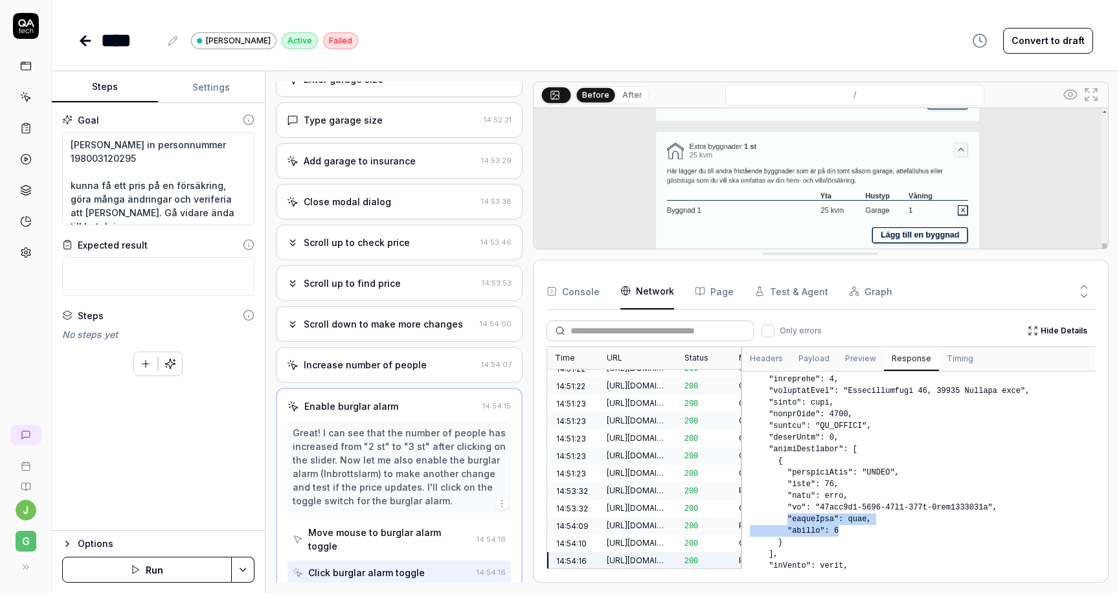
click at [844, 531] on pre at bounding box center [918, 471] width 353 height 198
click at [798, 532] on pre at bounding box center [918, 471] width 353 height 198
drag, startPoint x: 784, startPoint y: 530, endPoint x: 826, endPoint y: 530, distance: 42.1
click at [826, 530] on pre at bounding box center [918, 471] width 353 height 198
click at [636, 485] on div "[URL][DOMAIN_NAME]" at bounding box center [638, 491] width 62 height 12
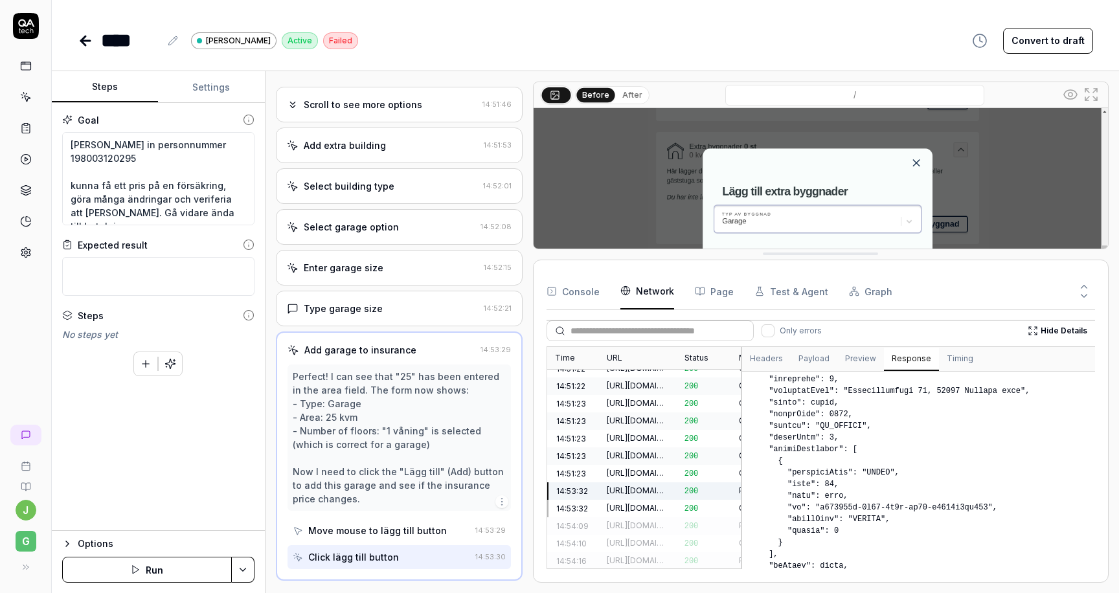
scroll to position [230, 0]
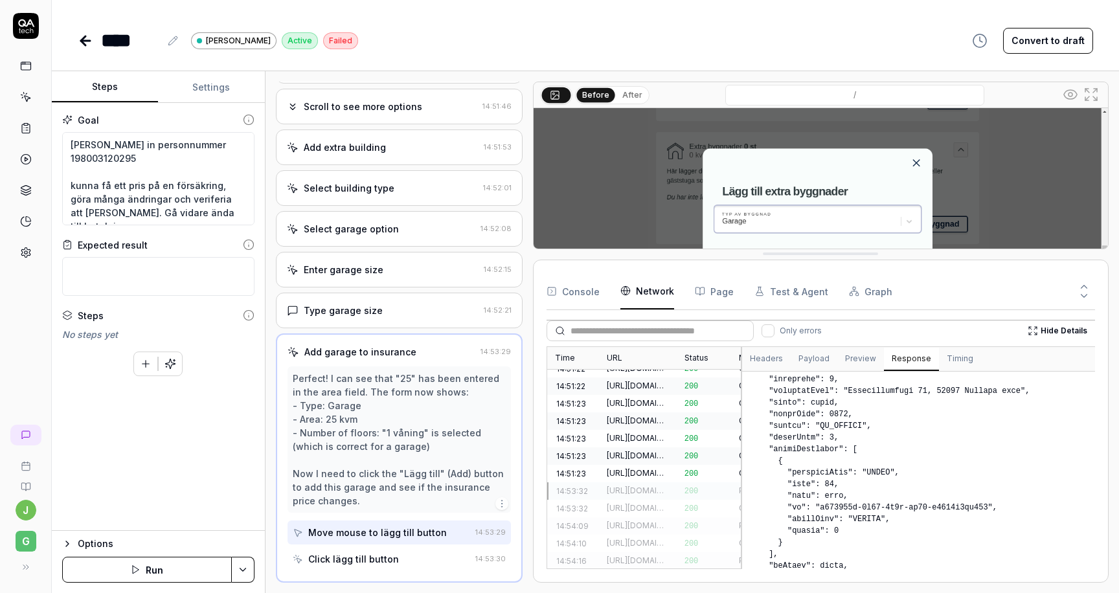
click at [639, 467] on div "[URL][DOMAIN_NAME]" at bounding box center [638, 473] width 62 height 12
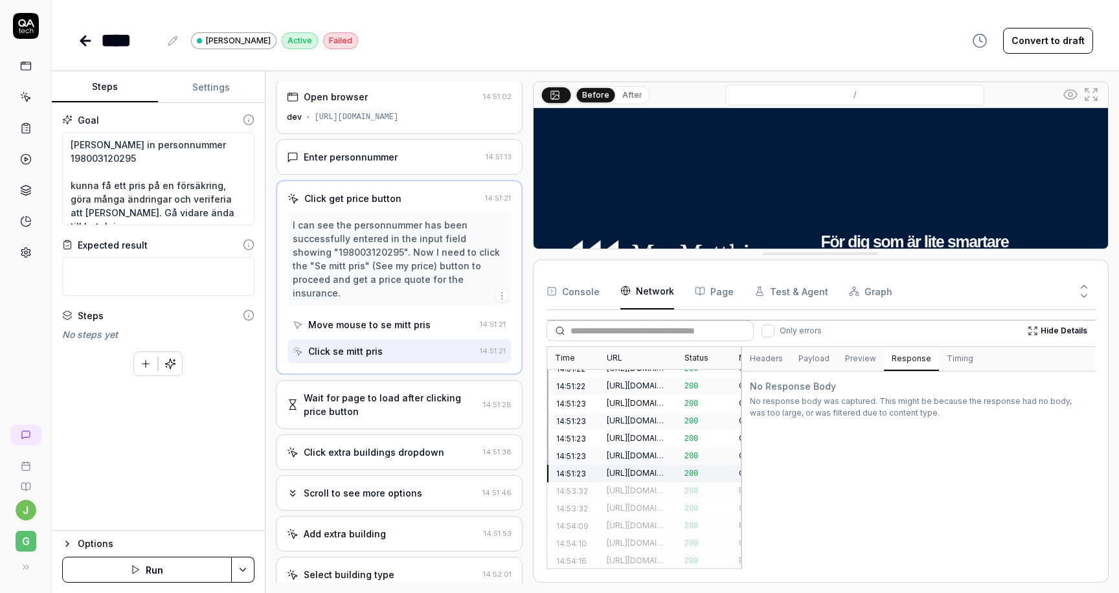
scroll to position [0, 0]
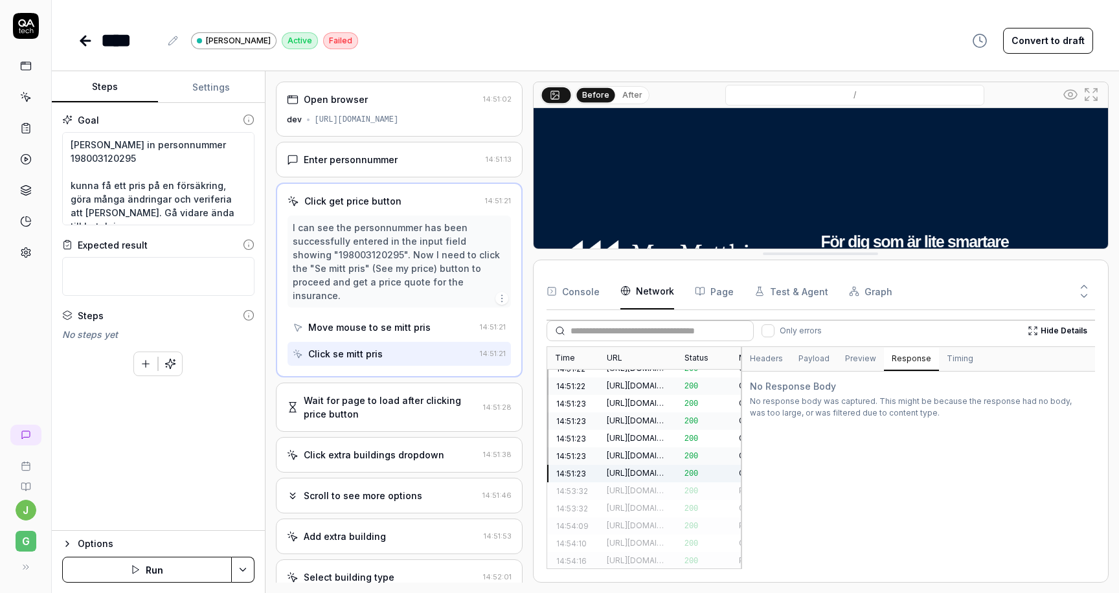
click at [642, 450] on div "[URL][DOMAIN_NAME][PERSON_NAME]" at bounding box center [638, 456] width 62 height 12
click at [644, 415] on div "[URL][DOMAIN_NAME]" at bounding box center [638, 421] width 62 height 12
click at [643, 397] on div "[URL][DOMAIN_NAME]" at bounding box center [638, 403] width 62 height 12
click at [853, 355] on button "Preview" at bounding box center [860, 359] width 47 height 23
click at [916, 357] on button "Response" at bounding box center [911, 359] width 55 height 23
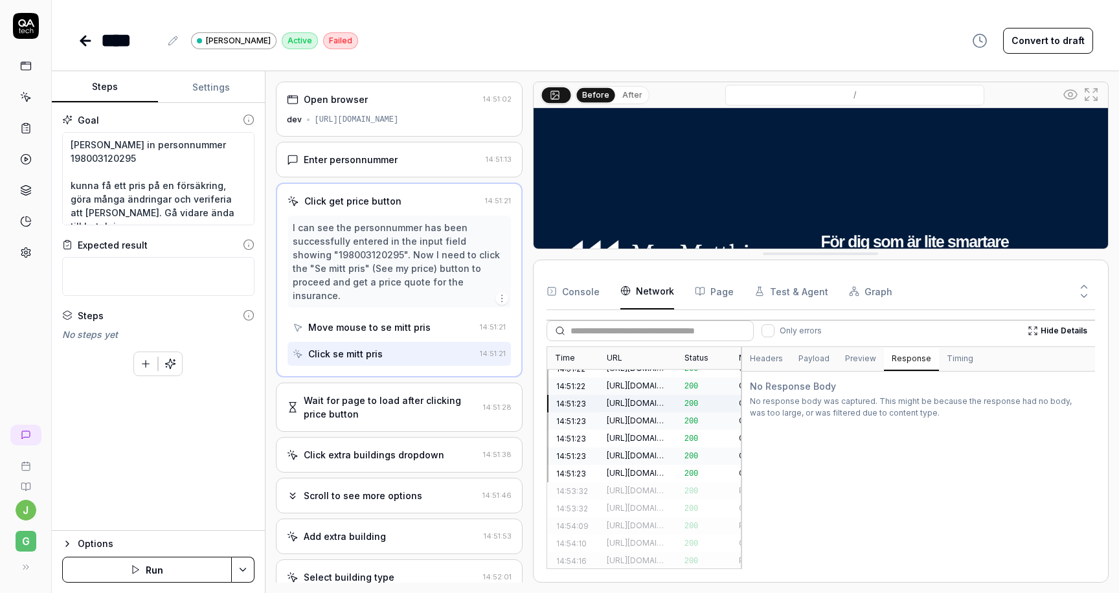
click at [637, 415] on div "[URL][DOMAIN_NAME]" at bounding box center [638, 421] width 62 height 12
click at [634, 450] on div "[URL][DOMAIN_NAME][PERSON_NAME]" at bounding box center [638, 456] width 62 height 12
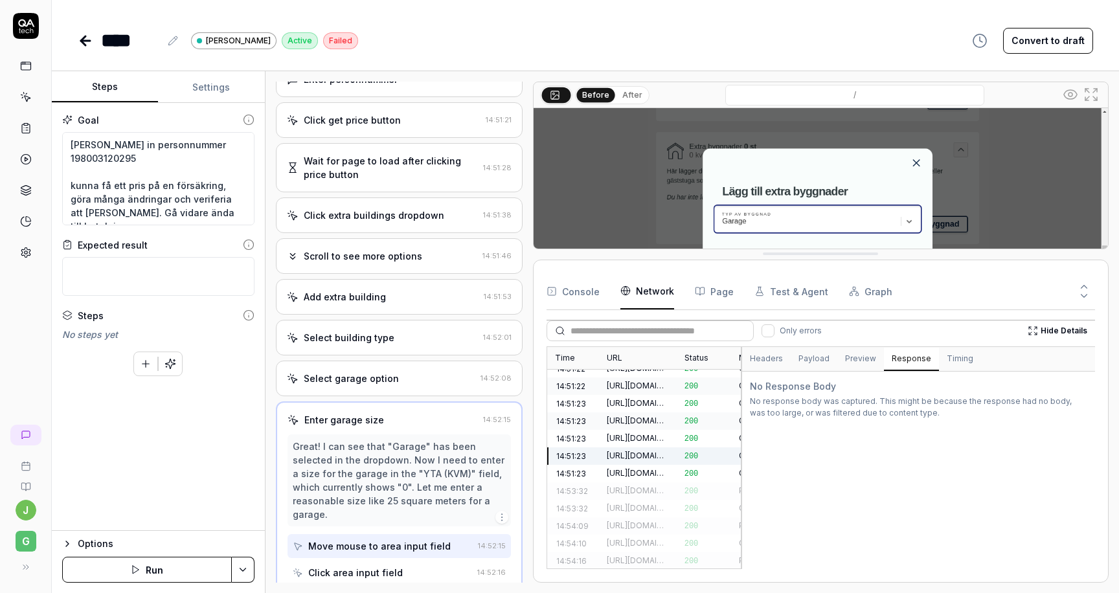
click at [636, 502] on div "[URL][DOMAIN_NAME]" at bounding box center [638, 508] width 62 height 12
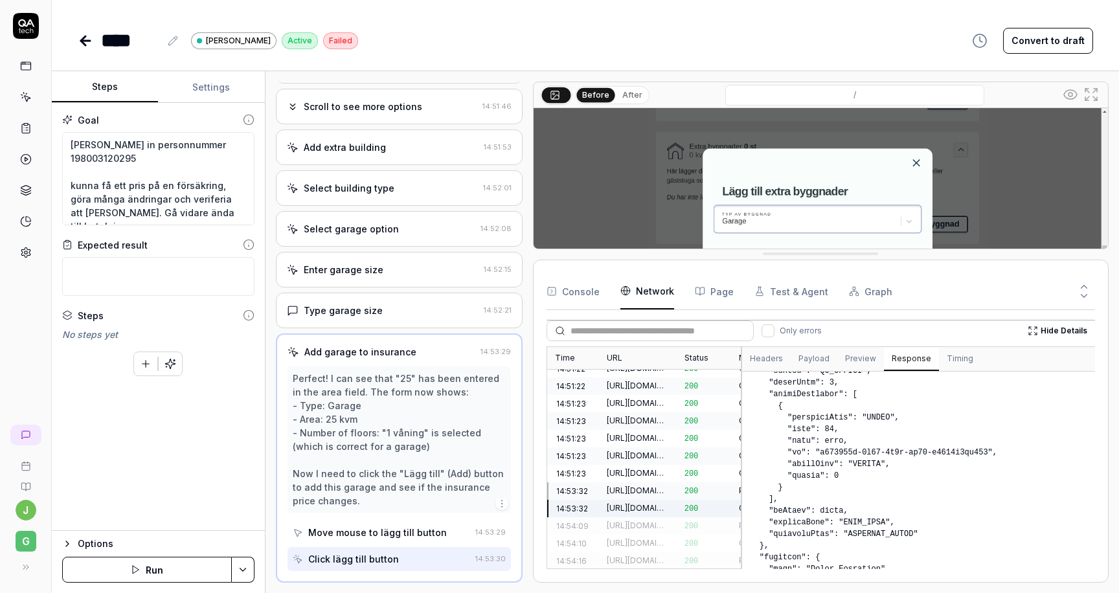
scroll to position [175, 0]
click at [639, 520] on div "[URL][DOMAIN_NAME]" at bounding box center [638, 526] width 62 height 12
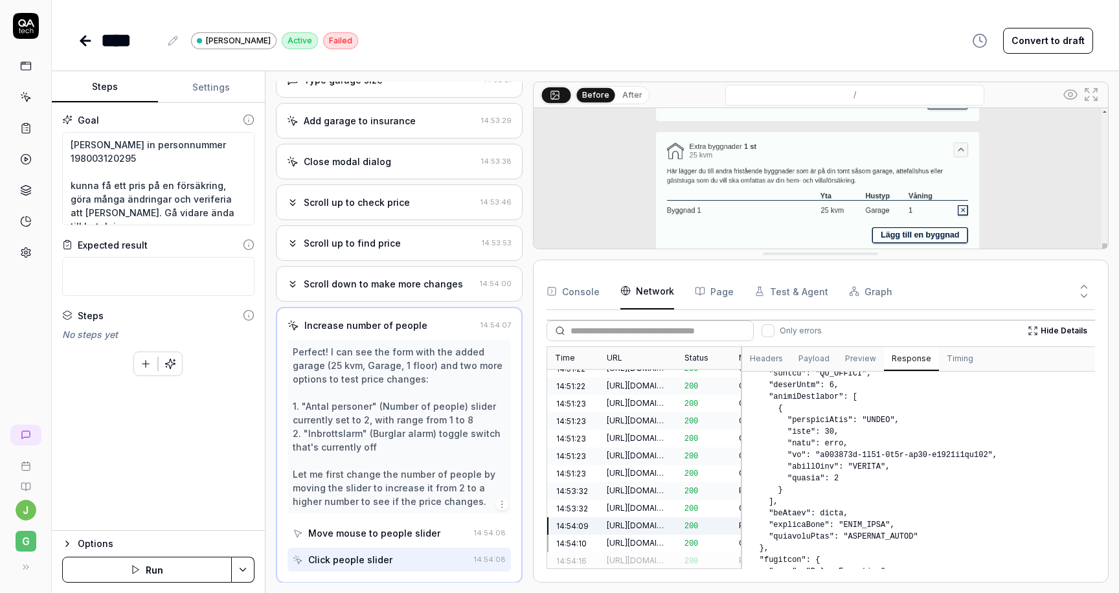
scroll to position [461, 0]
click at [637, 535] on div "[URL][DOMAIN_NAME]" at bounding box center [638, 543] width 78 height 17
click at [637, 555] on div "[URL][DOMAIN_NAME]" at bounding box center [638, 561] width 62 height 12
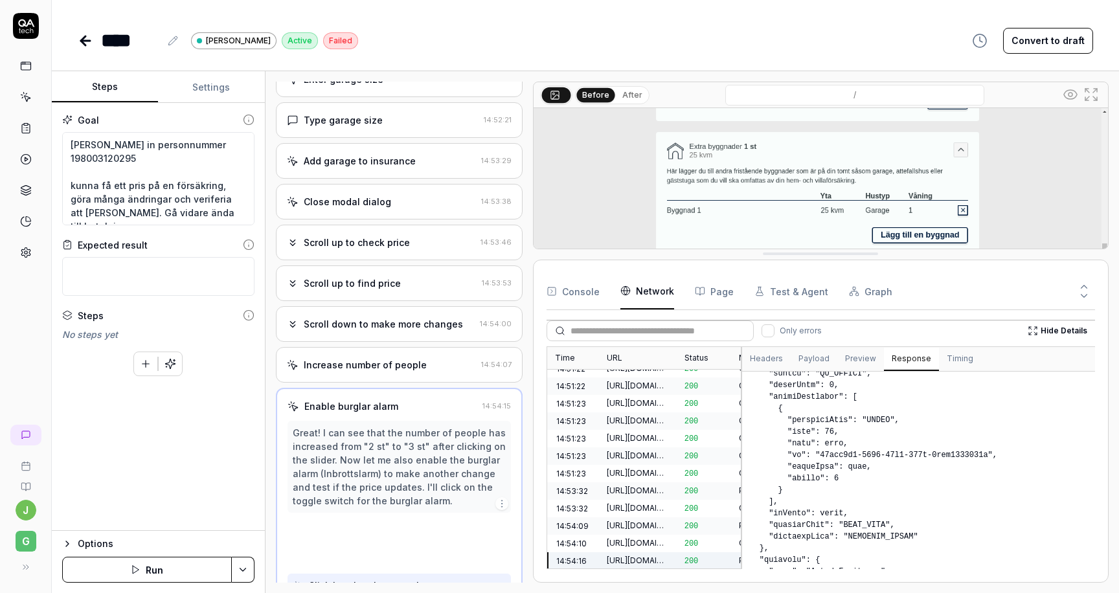
scroll to position [420, 0]
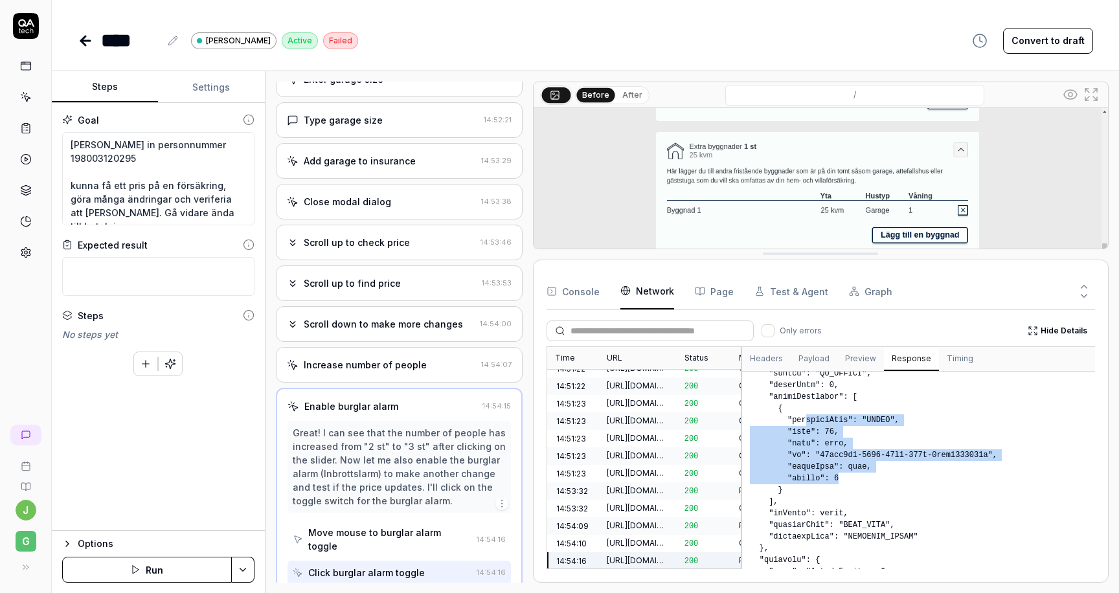
drag, startPoint x: 803, startPoint y: 423, endPoint x: 837, endPoint y: 472, distance: 59.6
click at [837, 472] on pre at bounding box center [918, 471] width 353 height 198
click at [801, 466] on pre at bounding box center [918, 471] width 353 height 198
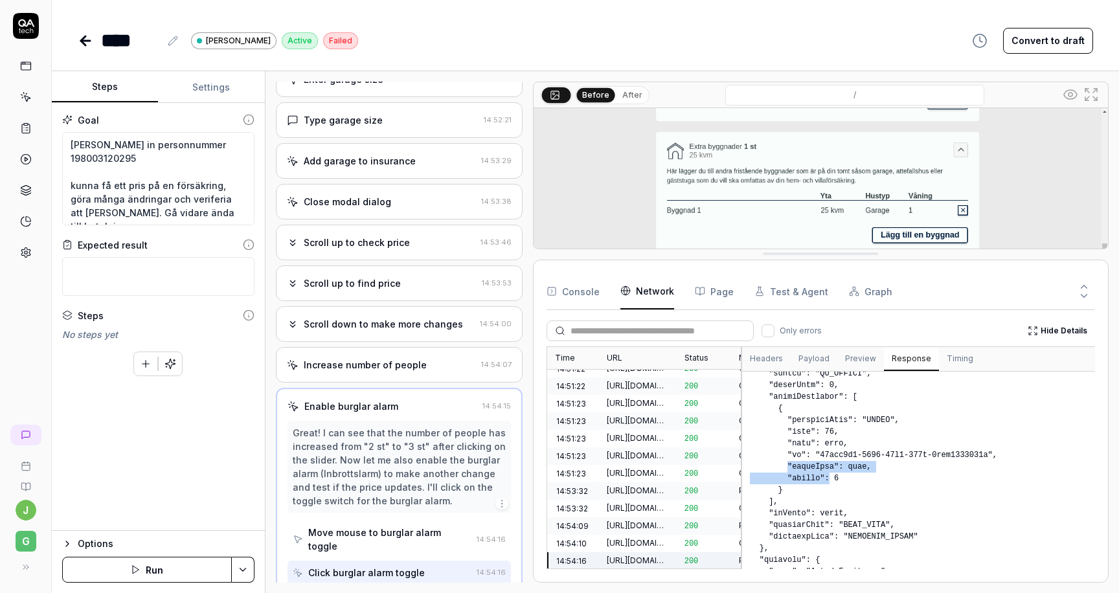
drag, startPoint x: 787, startPoint y: 467, endPoint x: 828, endPoint y: 480, distance: 42.6
click at [828, 480] on pre at bounding box center [918, 471] width 353 height 198
click at [621, 537] on div "[URL][DOMAIN_NAME]" at bounding box center [638, 543] width 62 height 12
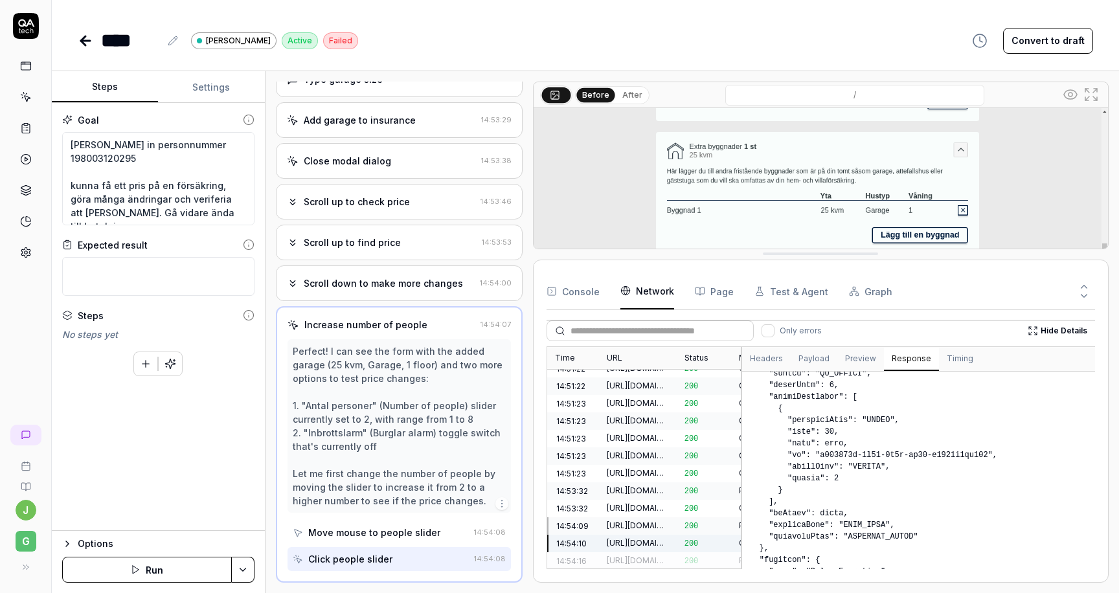
click at [621, 555] on div "[URL][DOMAIN_NAME]" at bounding box center [638, 561] width 62 height 12
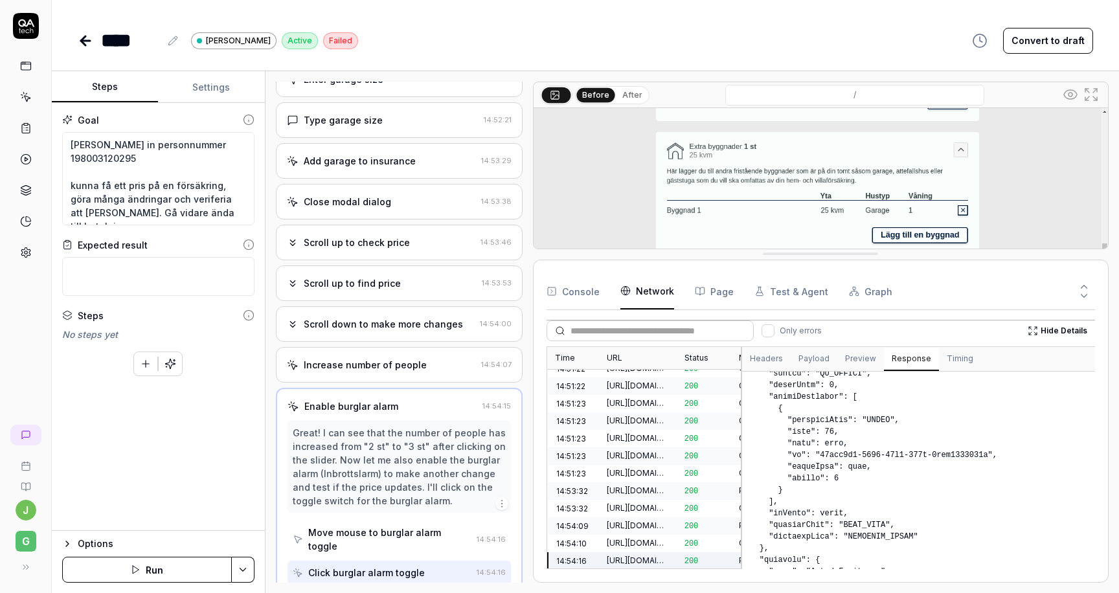
click at [621, 537] on div "[URL][DOMAIN_NAME]" at bounding box center [638, 543] width 62 height 12
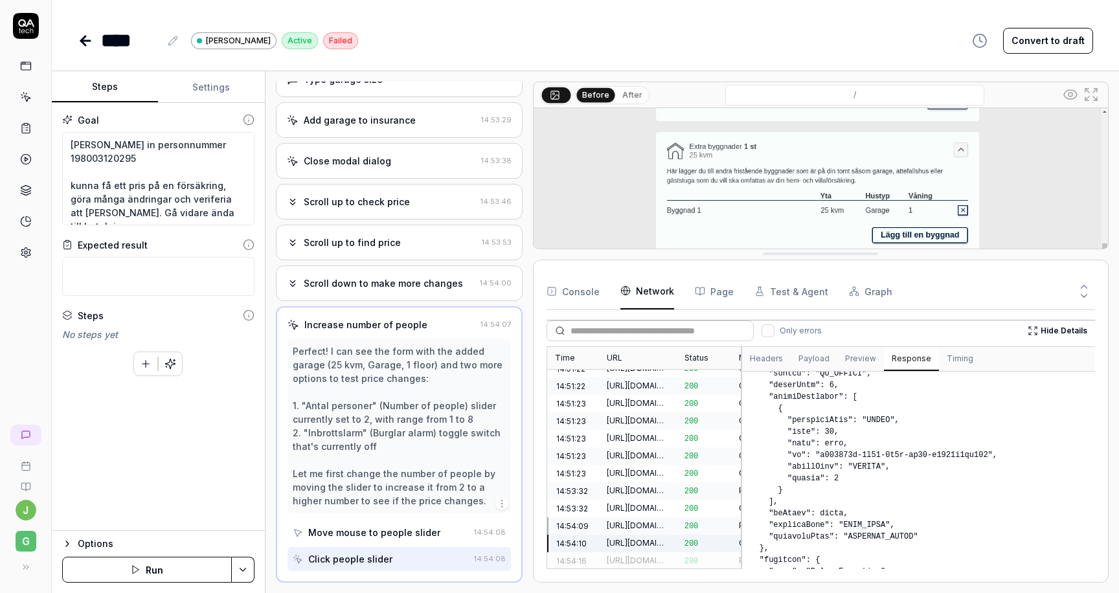
click at [623, 555] on div "[URL][DOMAIN_NAME]" at bounding box center [638, 561] width 62 height 12
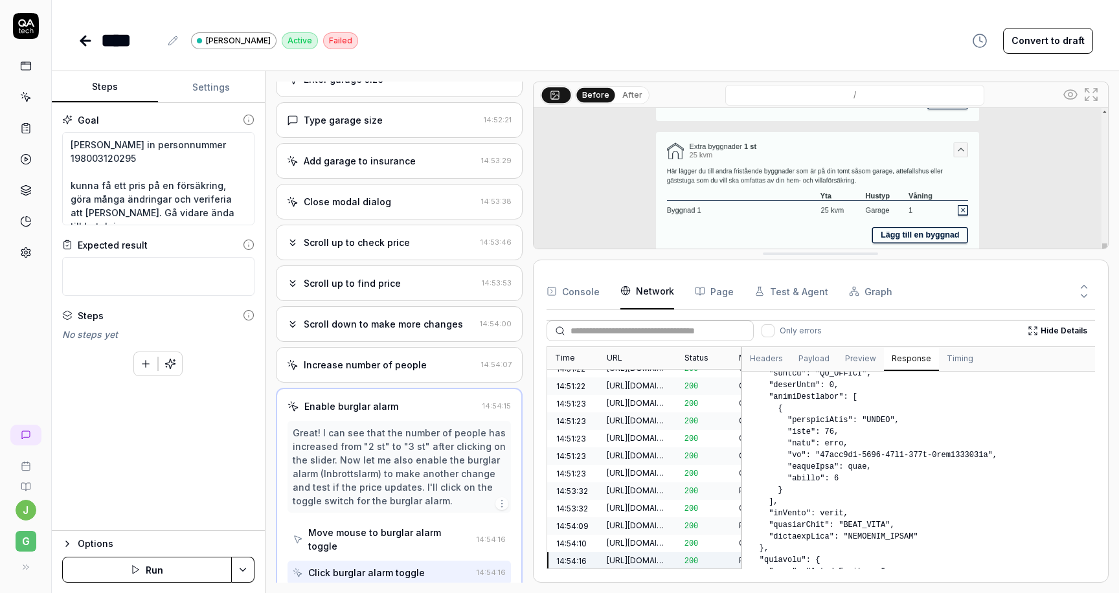
click at [623, 537] on div "[URL][DOMAIN_NAME]" at bounding box center [638, 543] width 62 height 12
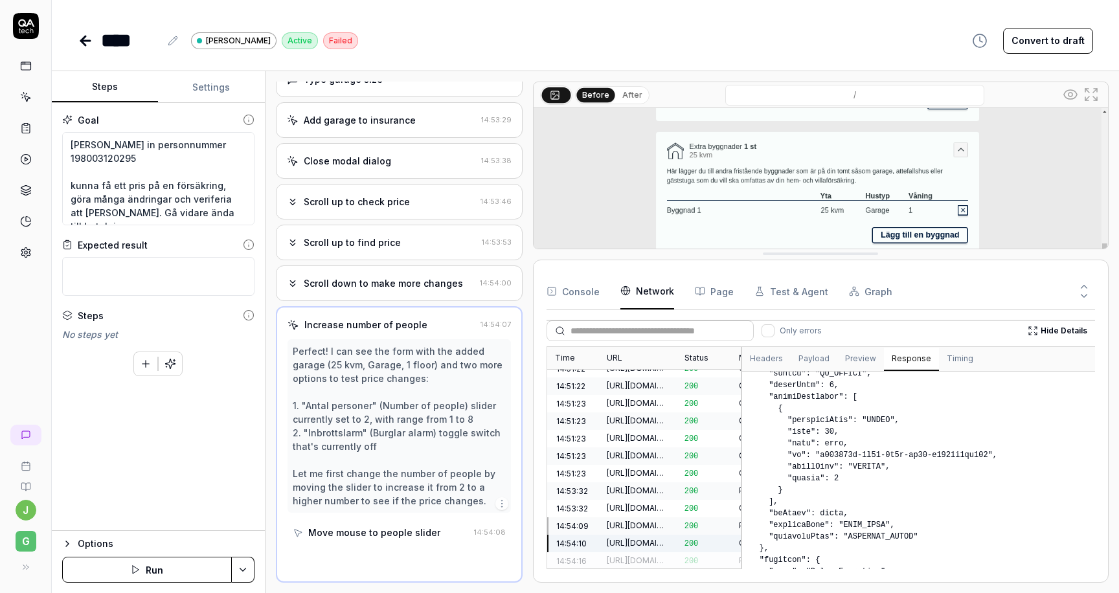
click at [623, 555] on div "[URL][DOMAIN_NAME]" at bounding box center [638, 561] width 62 height 12
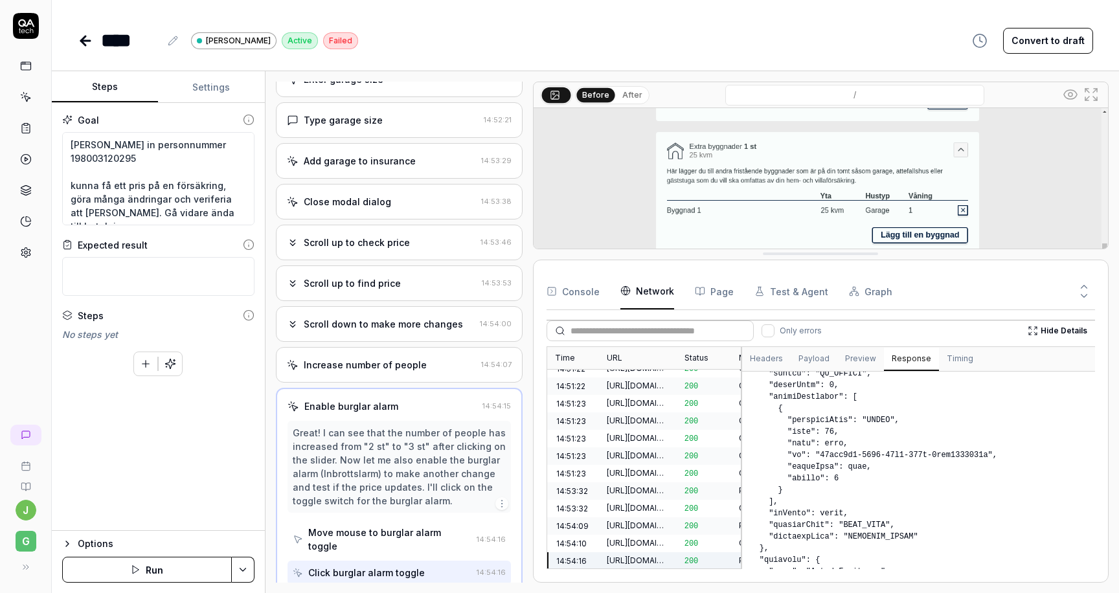
click at [622, 537] on div "[URL][DOMAIN_NAME]" at bounding box center [638, 543] width 62 height 12
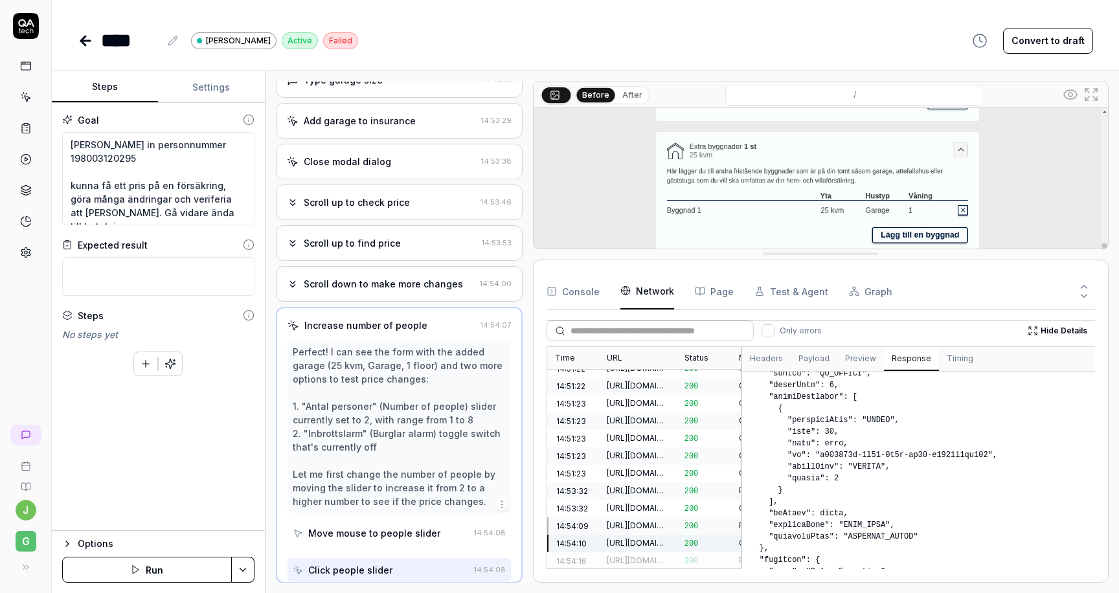
scroll to position [461, 0]
click at [622, 537] on div "[URL][DOMAIN_NAME]" at bounding box center [638, 543] width 62 height 12
click at [623, 552] on div "[URL][DOMAIN_NAME]" at bounding box center [638, 560] width 78 height 17
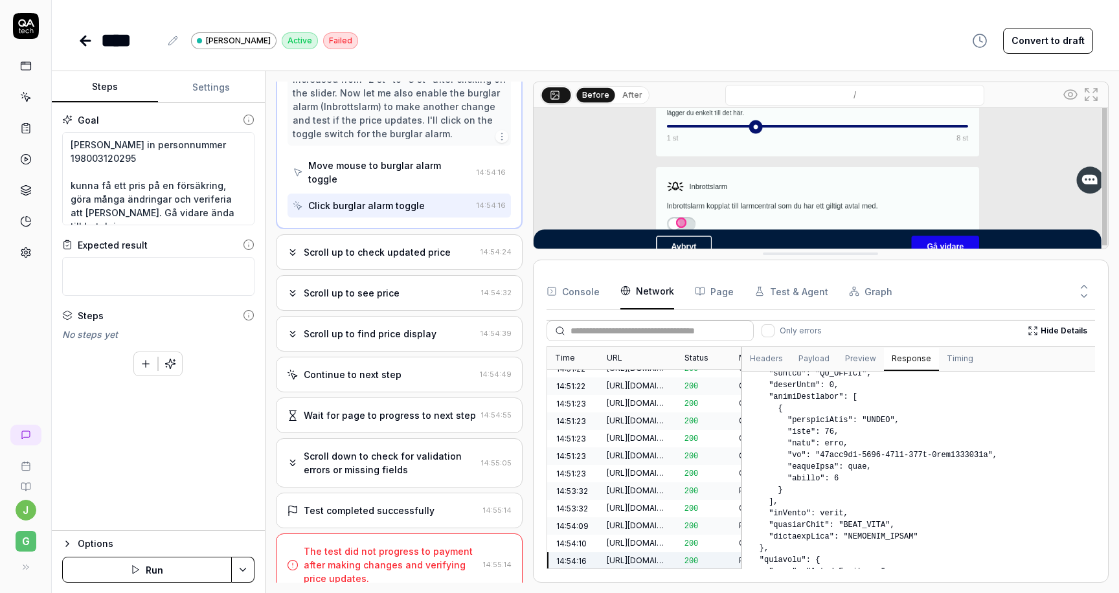
scroll to position [218, 0]
